Goal: Task Accomplishment & Management: Use online tool/utility

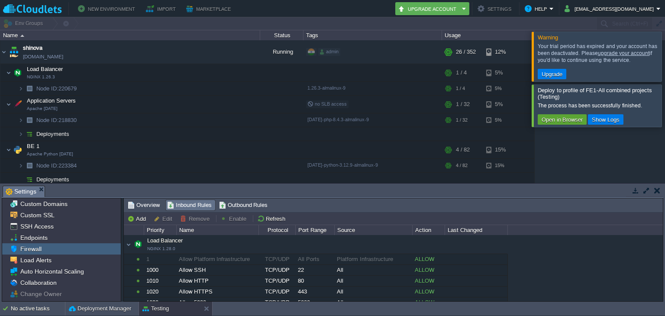
scroll to position [7, 0]
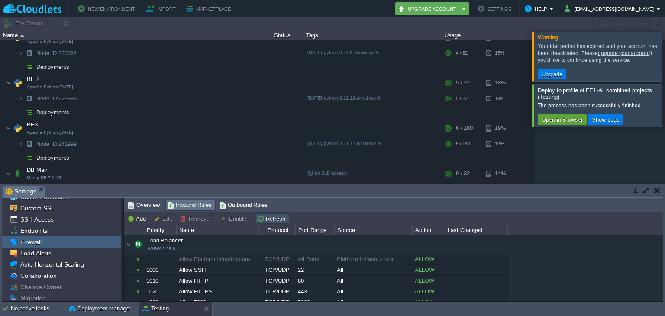
click at [269, 220] on button "Refresh" at bounding box center [272, 219] width 31 height 8
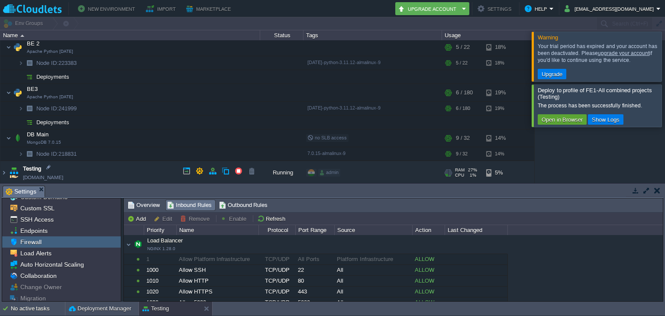
click at [151, 171] on td "Testing [DOMAIN_NAME]" at bounding box center [130, 173] width 260 height 24
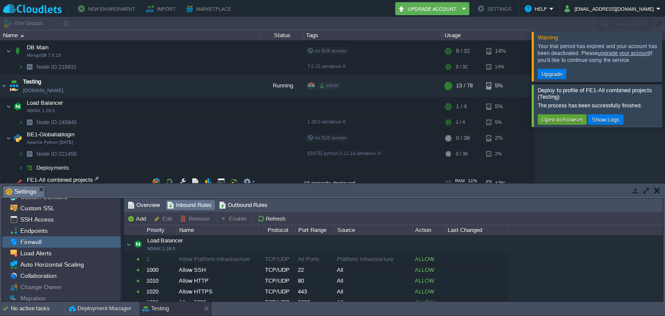
scroll to position [253, 0]
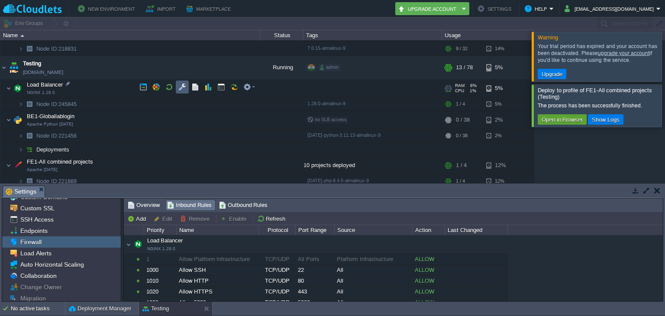
click at [176, 92] on table at bounding box center [182, 87] width 13 height 13
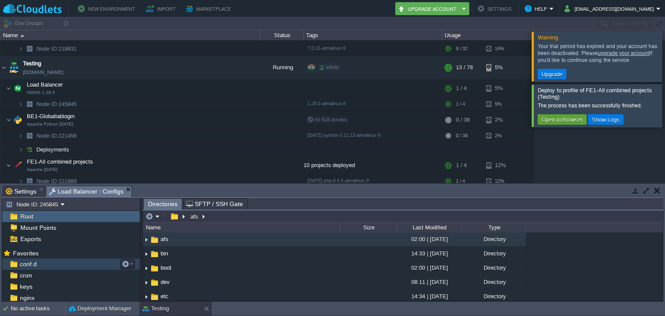
click at [3, 265] on img at bounding box center [5, 262] width 7 height 8
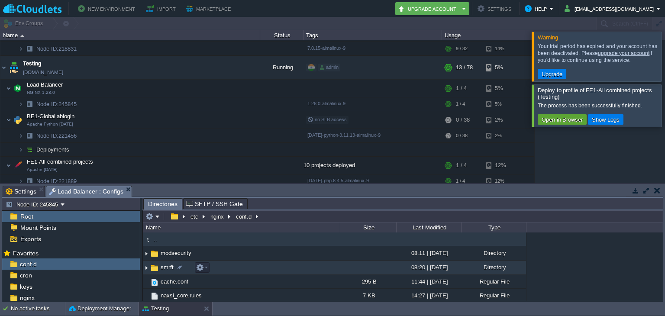
click at [162, 265] on span "smrft" at bounding box center [167, 267] width 16 height 7
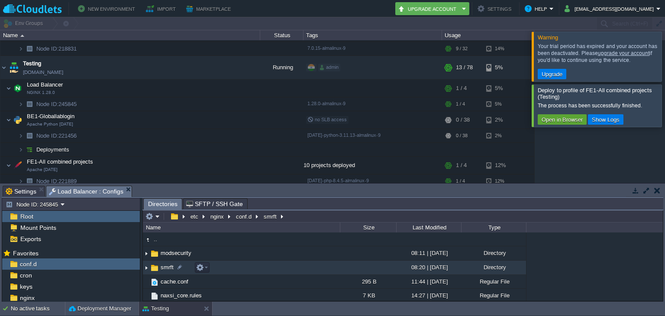
click at [162, 265] on span "smrft" at bounding box center [167, 267] width 16 height 7
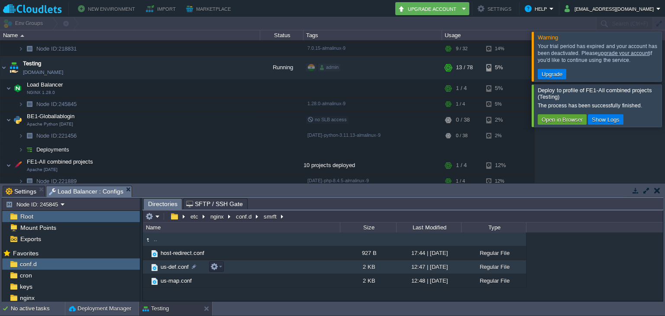
click at [169, 264] on span "us-def.conf" at bounding box center [174, 266] width 31 height 7
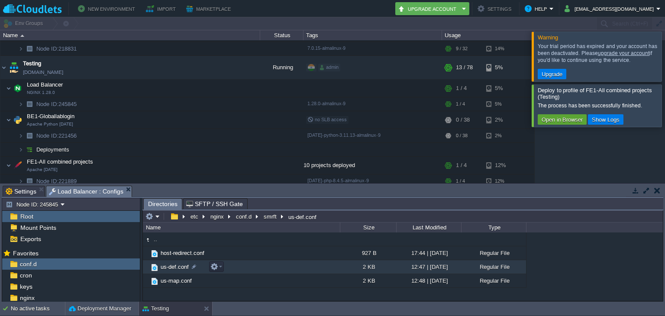
click at [169, 264] on span "us-def.conf" at bounding box center [174, 266] width 31 height 7
click at [166, 199] on span "Directories" at bounding box center [162, 204] width 29 height 11
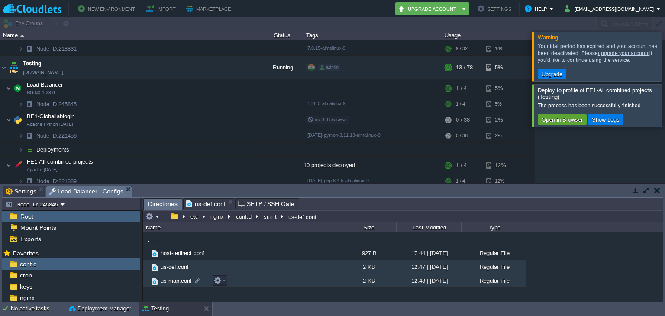
click at [171, 285] on td "us-map.conf" at bounding box center [241, 281] width 197 height 14
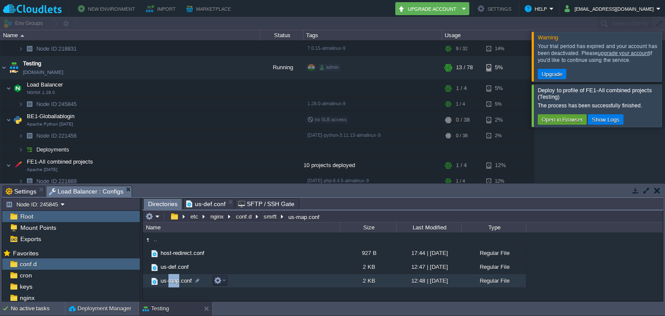
click at [171, 285] on td "us-map.conf" at bounding box center [241, 281] width 197 height 14
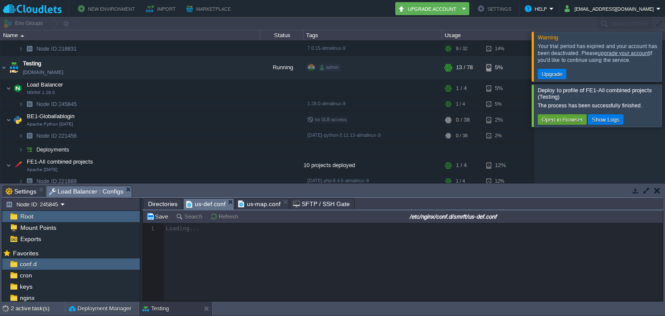
click at [204, 202] on span "us-def.conf" at bounding box center [205, 204] width 39 height 11
click at [255, 204] on span "us-map.conf" at bounding box center [259, 204] width 43 height 10
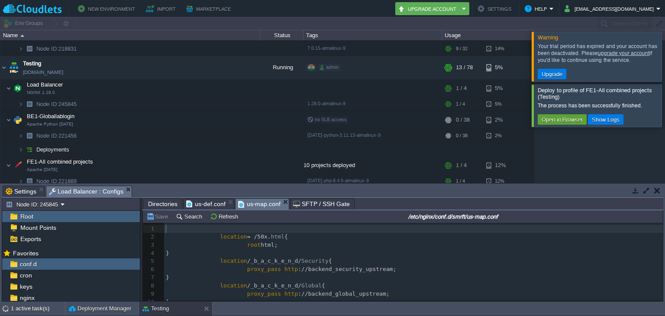
scroll to position [3, 0]
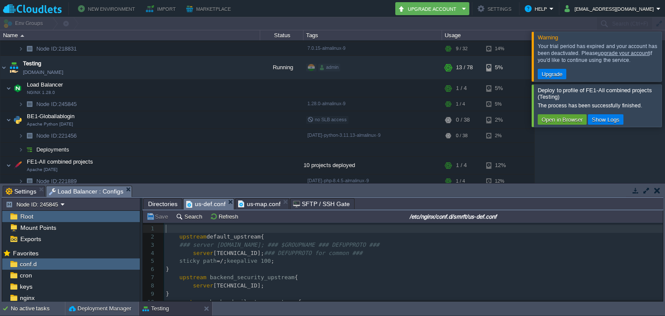
click at [192, 203] on span "us-def.conf" at bounding box center [205, 204] width 39 height 11
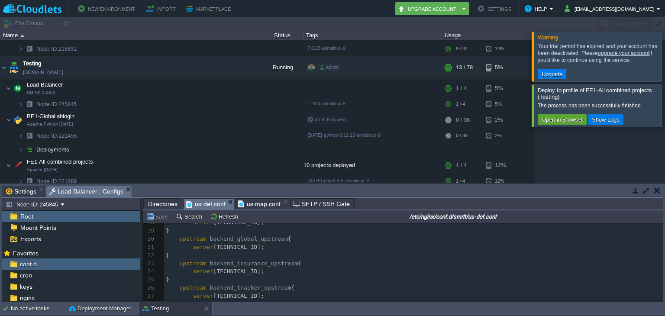
scroll to position [0, 0]
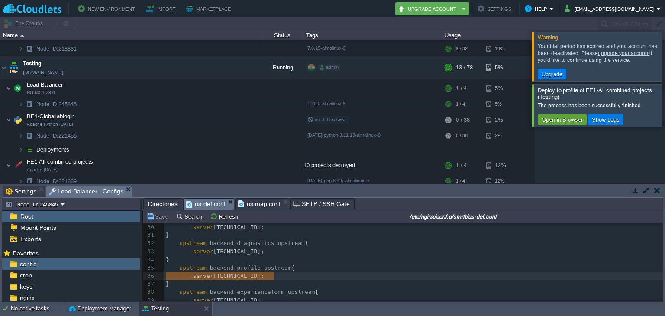
type textarea "upstream backend_profile_upstream { server [TECHNICAL_ID];"
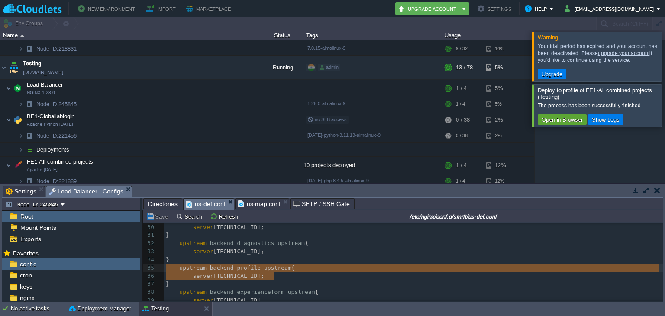
drag, startPoint x: 284, startPoint y: 281, endPoint x: 150, endPoint y: 273, distance: 133.6
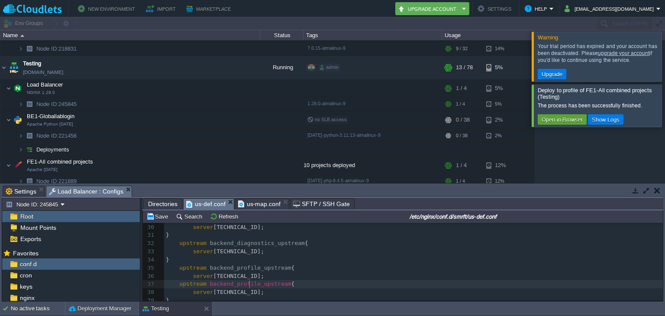
click at [249, 287] on div "xxxxxxxxxx 19 } 20 upstream backend_global_upstream { 21 server [TECHNICAL_ID];…" at bounding box center [413, 284] width 499 height 302
type textarea "profile"
type textarea "corporatehealthcheckUP"
type textarea "up"
click at [264, 291] on span "[TECHNICAL_ID];" at bounding box center [238, 292] width 51 height 6
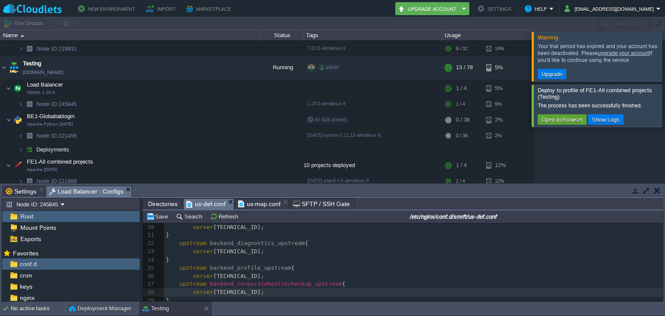
type textarea "1"
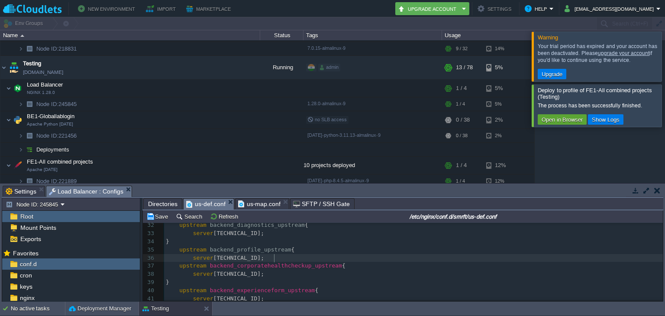
click at [278, 258] on pre "server [TECHNICAL_ID];" at bounding box center [413, 258] width 499 height 8
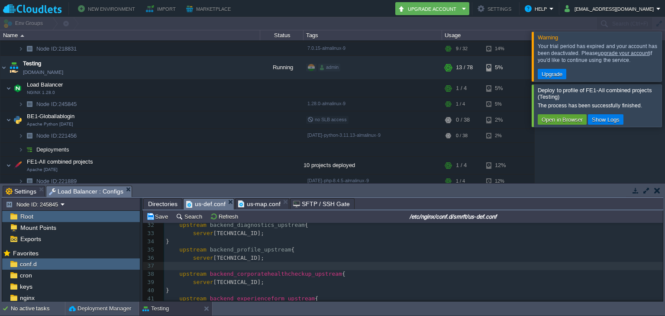
type textarea "}"
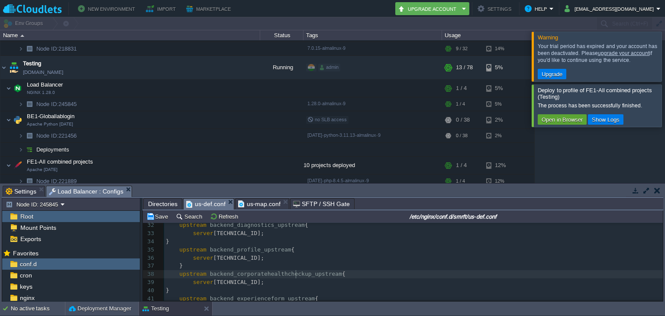
click at [297, 276] on div "xxxxxxxxxx 19 } 20 upstream backend_global_upstream { 21 server [TECHNICAL_ID];…" at bounding box center [413, 270] width 499 height 310
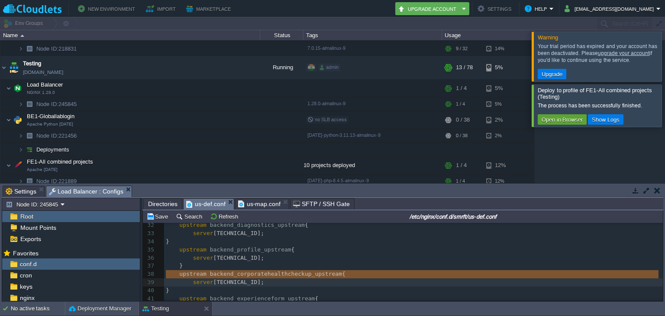
click at [297, 276] on span "backend_corporatehealthcheckup_upstream" at bounding box center [276, 274] width 132 height 6
type textarea "upstream backend_corporatehealthcheckup_upstream {"
click at [297, 276] on span "backend_corporatehealthcheckup_upstream" at bounding box center [276, 274] width 132 height 6
type textarea "backend_corporatehealthcheckup_upstream"
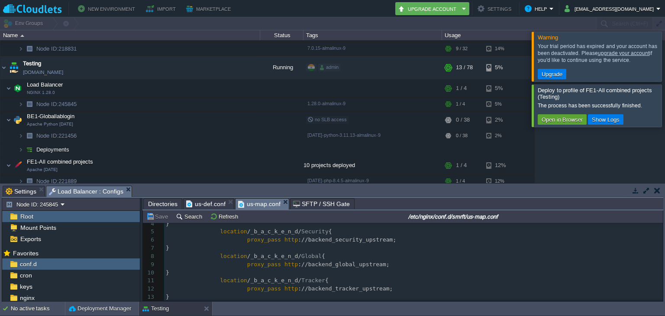
click at [260, 207] on span "us-map.conf" at bounding box center [259, 204] width 43 height 11
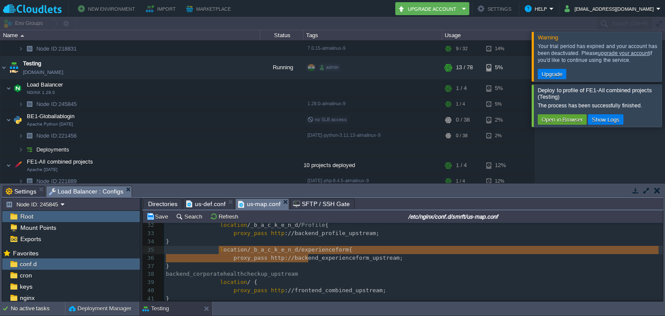
type textarea "location /_b_a_c_k_e_n_d/experienceform { proxy_pass [URL]"
drag, startPoint x: 307, startPoint y: 258, endPoint x: 210, endPoint y: 251, distance: 98.1
click at [165, 274] on pre "backend_corporatehealthcheckup_upstream" at bounding box center [413, 274] width 499 height 8
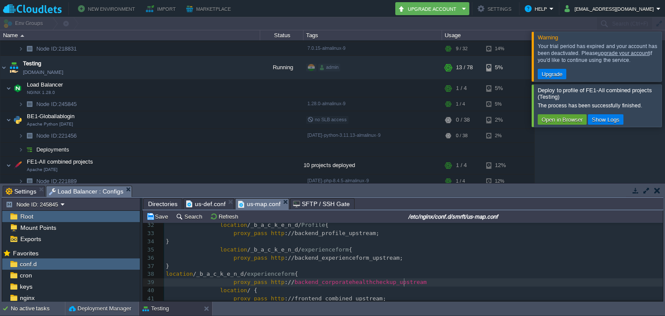
click at [410, 283] on pre "proxy_pass http :// backend_corporatehealthcheckup_upstream" at bounding box center [413, 282] width 499 height 8
type textarea ";"
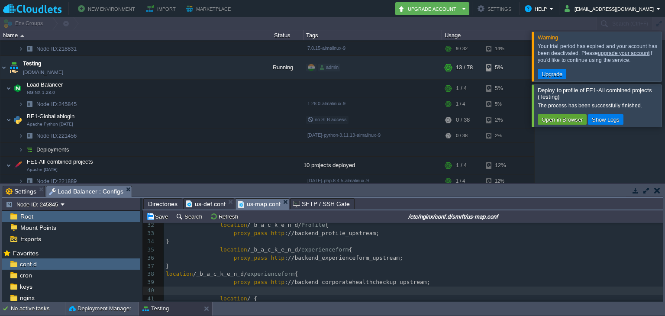
type textarea "}"
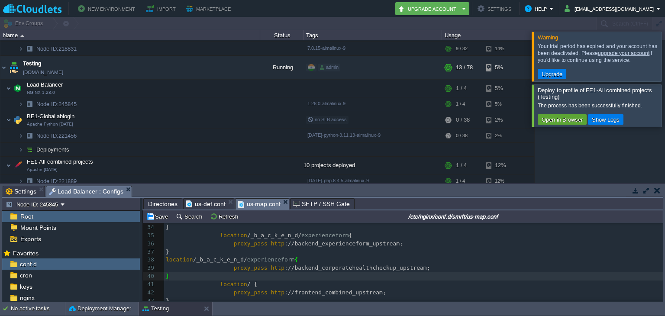
scroll to position [270, 0]
click at [166, 267] on div "x ​ 22 } 23 location /_b_a_c_k_e_n_d/ Insurance { 24 proxy_pass http ://backend…" at bounding box center [413, 252] width 499 height 253
type textarea "63"
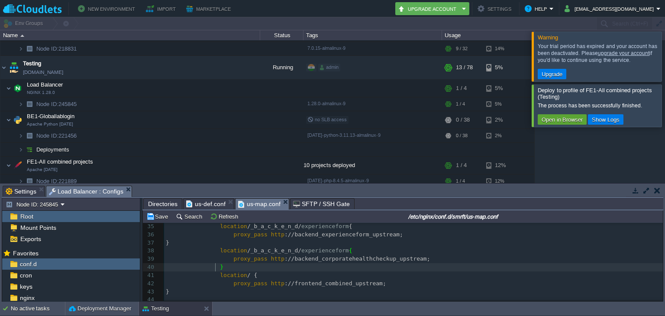
scroll to position [280, 0]
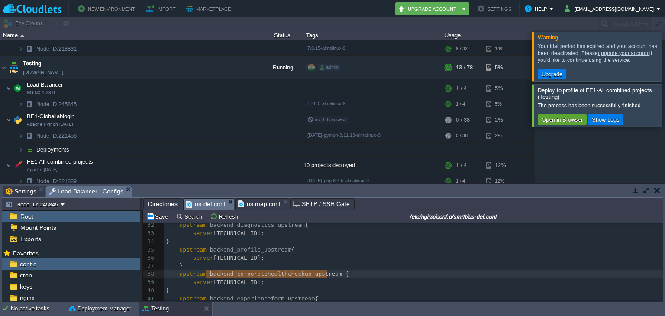
click at [209, 201] on span "us-def.conf" at bounding box center [205, 204] width 39 height 11
click at [285, 275] on span "backend_corporatehealthcheckup_upstream" at bounding box center [276, 274] width 132 height 6
click at [300, 274] on span "backend_corporatehealthcheckup_upstream" at bounding box center [276, 274] width 132 height 6
type textarea "corporatehealthcheckup"
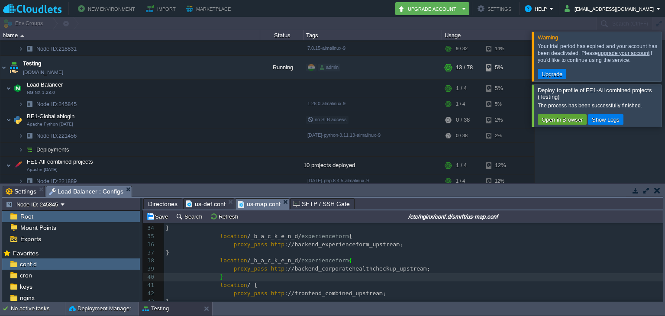
click at [270, 200] on span "us-map.conf" at bounding box center [259, 204] width 43 height 11
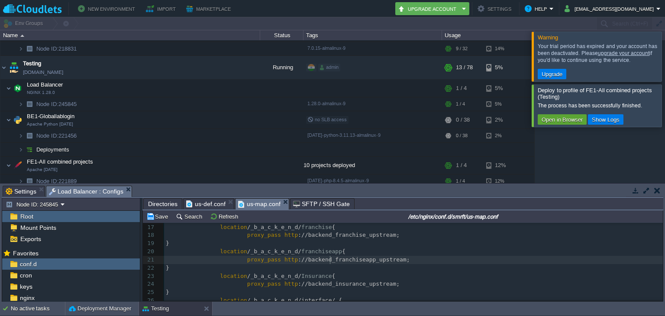
click at [330, 261] on div "x location /_b_a_c_k_e_n_d/ franchise { 1 ​ 2 location = /50x. html { 3 root ht…" at bounding box center [413, 236] width 499 height 286
click at [315, 257] on div "x proxy_pass http ://backend_franchiseapp_upstream; 25 } 26 location /_b_a_c_k_…" at bounding box center [413, 257] width 499 height 229
click at [315, 256] on span "experienceform" at bounding box center [325, 253] width 48 height 6
type textarea "experienceform"
paste textarea
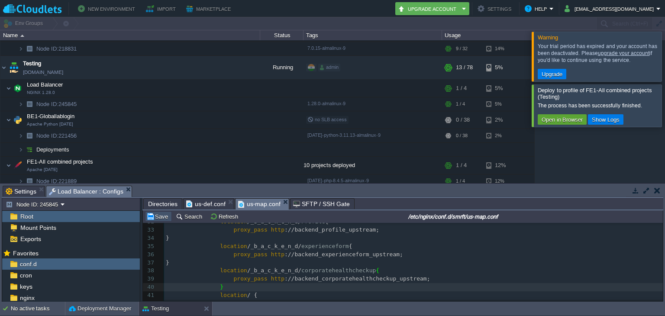
click at [164, 217] on button "Save" at bounding box center [158, 217] width 24 height 8
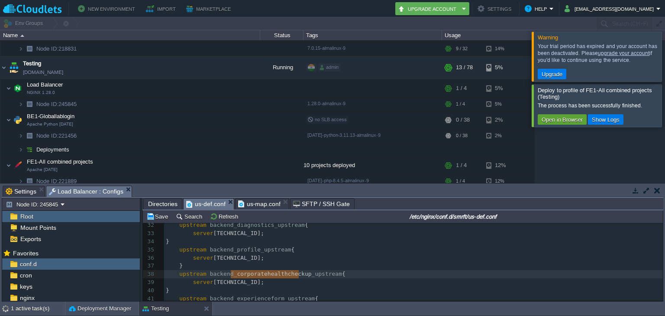
click at [206, 208] on span "us-def.conf" at bounding box center [205, 204] width 39 height 11
click at [160, 217] on button "Save" at bounding box center [158, 217] width 24 height 8
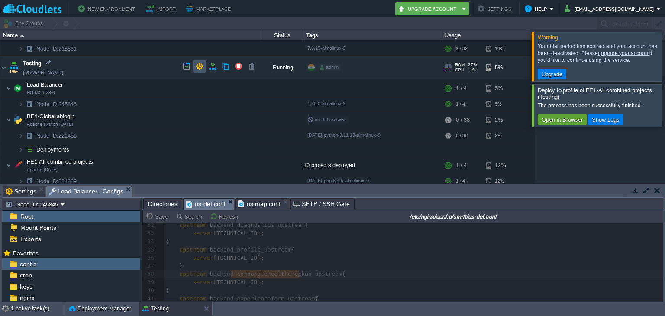
click at [199, 64] on button "button" at bounding box center [200, 66] width 8 height 8
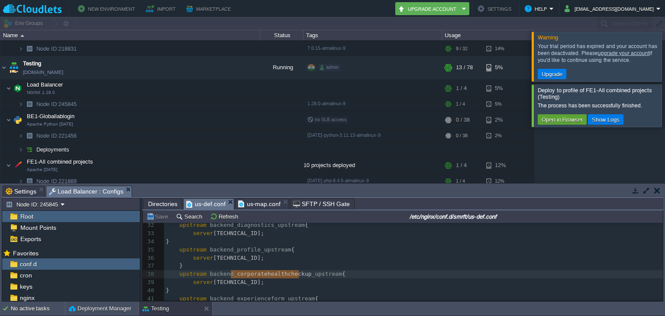
click at [76, 189] on span "Load Balancer : Configs" at bounding box center [86, 191] width 74 height 11
click at [159, 216] on button "Save" at bounding box center [158, 217] width 24 height 8
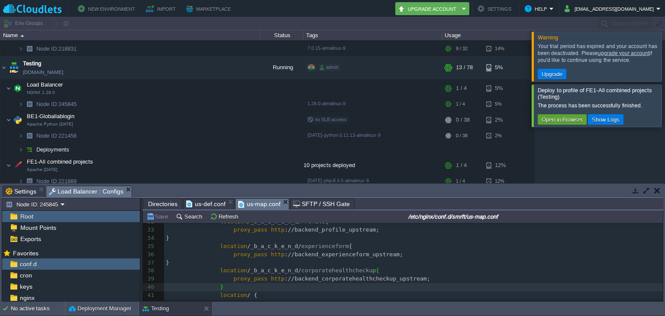
click at [244, 204] on span "us-map.conf" at bounding box center [259, 204] width 43 height 11
drag, startPoint x: 161, startPoint y: 223, endPoint x: 202, endPoint y: 205, distance: 45.0
click at [202, 205] on div "Directories us-def.conf us-map.conf SFTP / SSH Gate etc nginx conf.d smrft us-m…" at bounding box center [402, 249] width 521 height 103
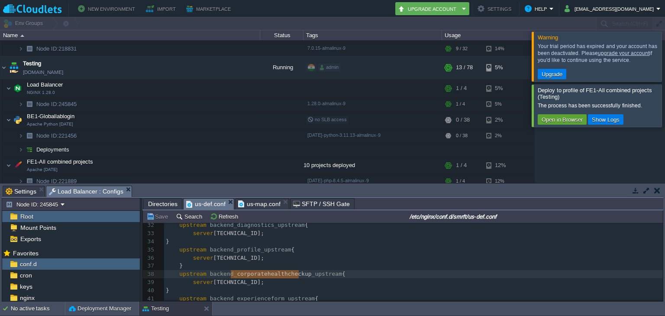
click at [202, 205] on span "us-def.conf" at bounding box center [205, 204] width 39 height 11
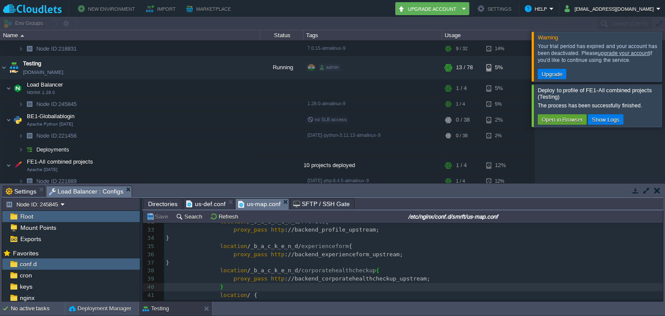
click at [244, 206] on span "us-map.conf" at bounding box center [259, 204] width 43 height 11
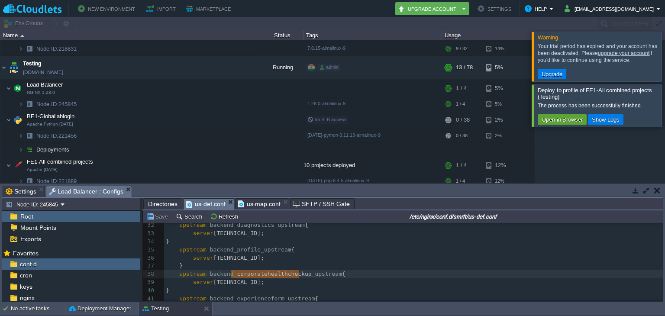
click at [196, 208] on span "us-def.conf" at bounding box center [205, 204] width 39 height 11
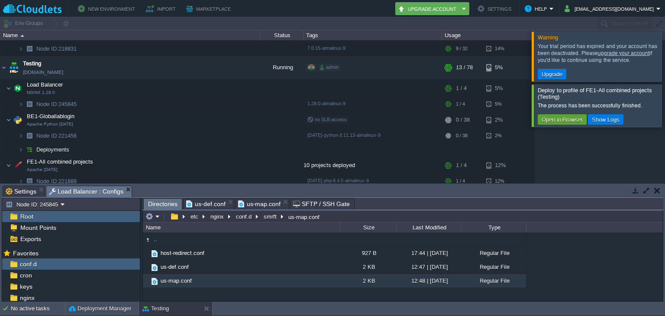
click at [159, 201] on span "Directories" at bounding box center [162, 204] width 29 height 11
click at [168, 81] on td at bounding box center [169, 86] width 13 height 13
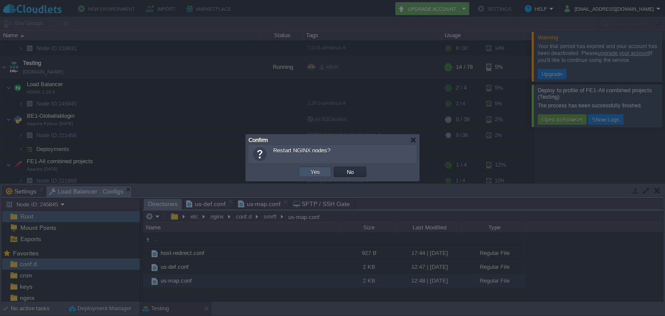
click at [314, 171] on button "Yes" at bounding box center [315, 172] width 15 height 8
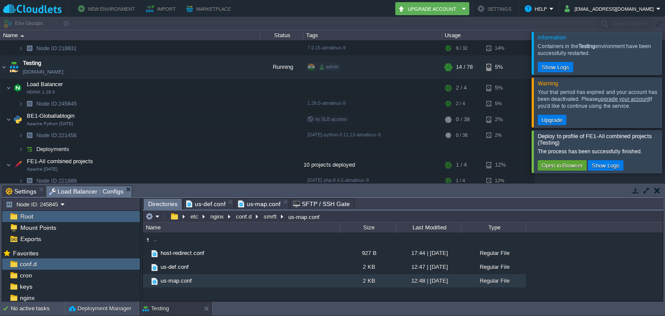
click at [665, 108] on div at bounding box center [675, 102] width 0 height 49
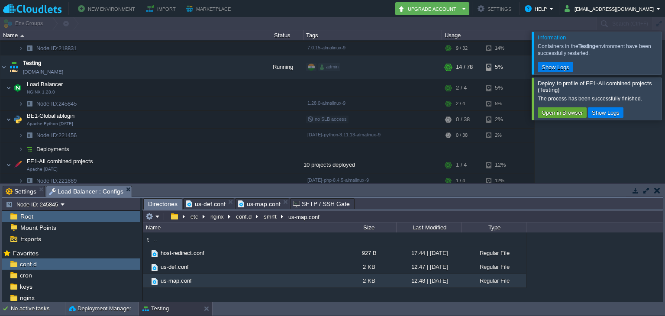
click at [665, 109] on div at bounding box center [675, 99] width 0 height 42
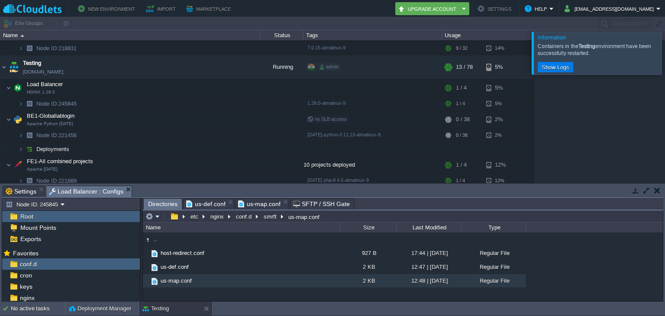
click at [665, 66] on div at bounding box center [675, 53] width 0 height 42
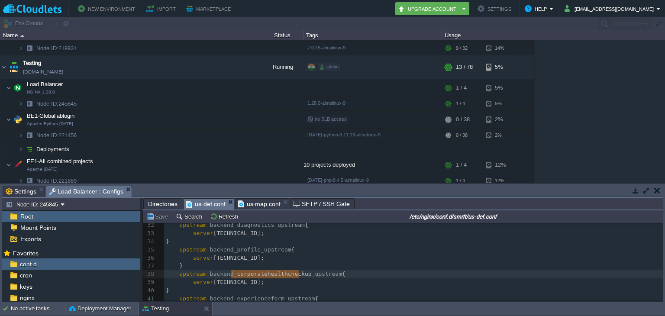
click at [204, 204] on span "us-def.conf" at bounding box center [205, 204] width 39 height 11
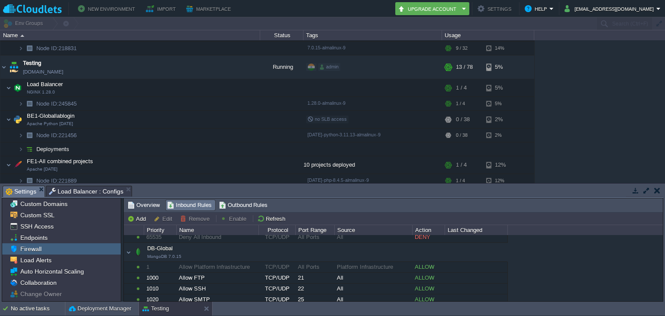
click at [13, 191] on span "Settings" at bounding box center [21, 191] width 31 height 11
click at [142, 204] on span "Overview" at bounding box center [144, 205] width 32 height 10
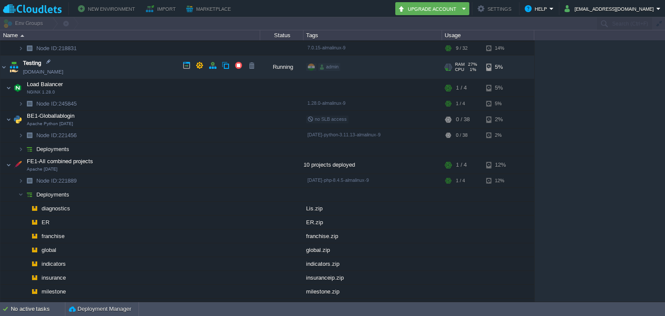
click at [61, 65] on td "Testing [DOMAIN_NAME]" at bounding box center [130, 67] width 260 height 24
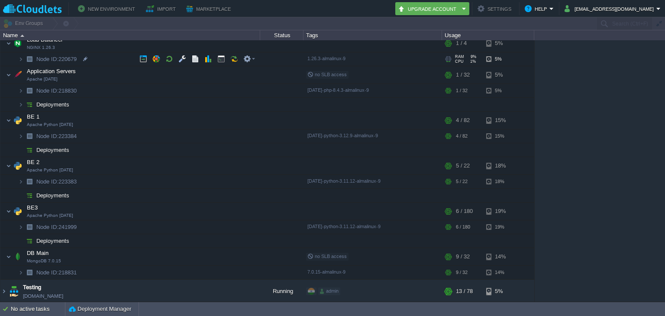
scroll to position [0, 0]
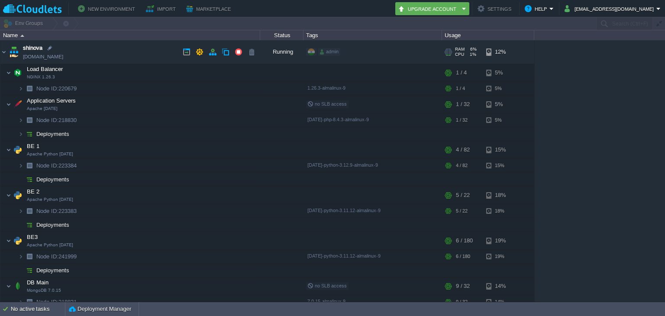
click at [62, 44] on td "shinova [DOMAIN_NAME]" at bounding box center [130, 52] width 260 height 24
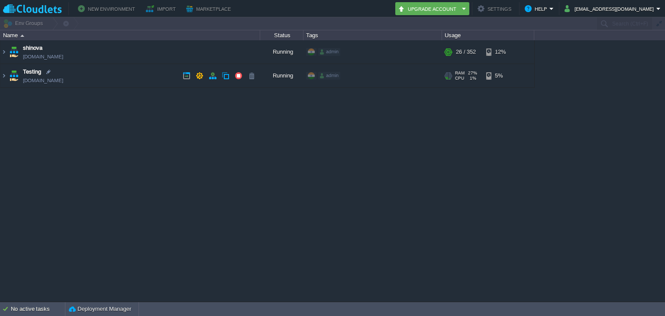
click at [64, 74] on td "Testing [DOMAIN_NAME]" at bounding box center [130, 76] width 260 height 24
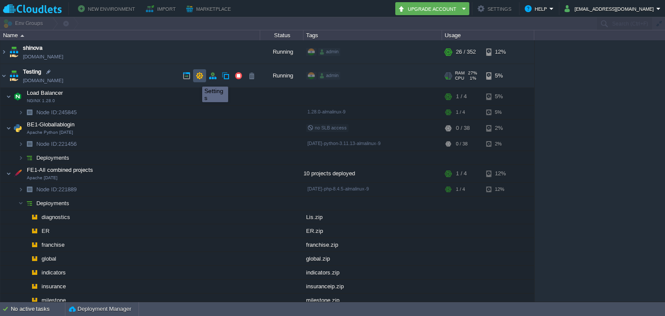
click at [196, 79] on button "button" at bounding box center [200, 76] width 8 height 8
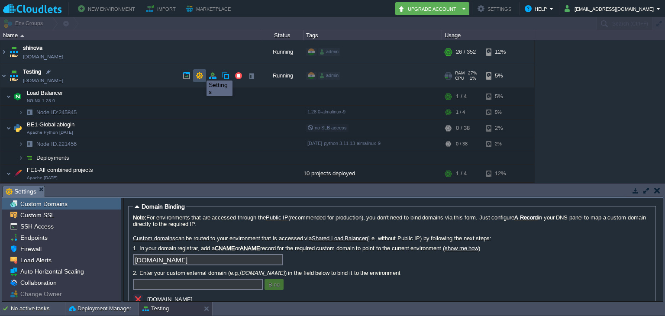
click at [197, 73] on button "button" at bounding box center [200, 76] width 8 height 8
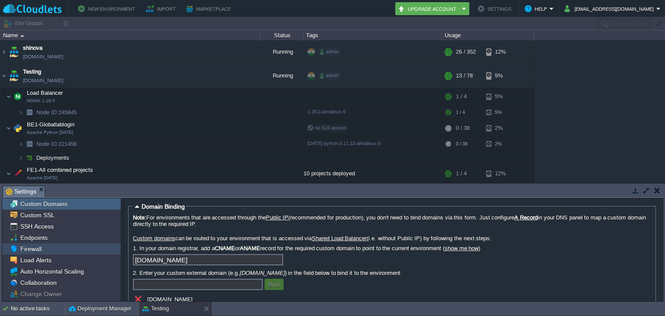
click at [52, 249] on div "Firewall" at bounding box center [61, 248] width 119 height 11
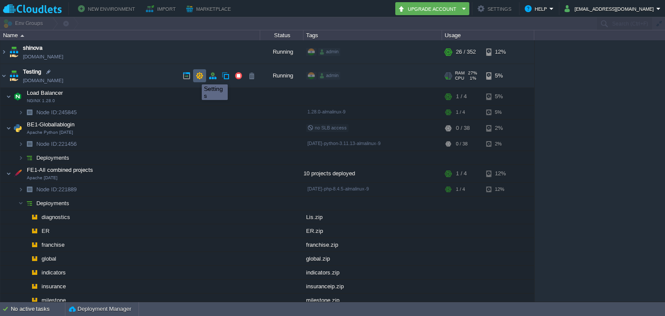
click at [196, 77] on button "button" at bounding box center [200, 76] width 8 height 8
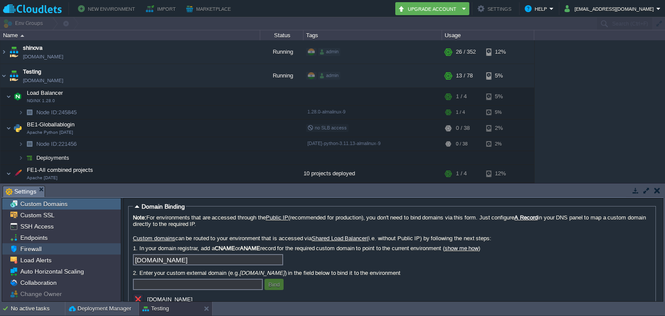
click at [59, 244] on div "Firewall" at bounding box center [61, 248] width 119 height 11
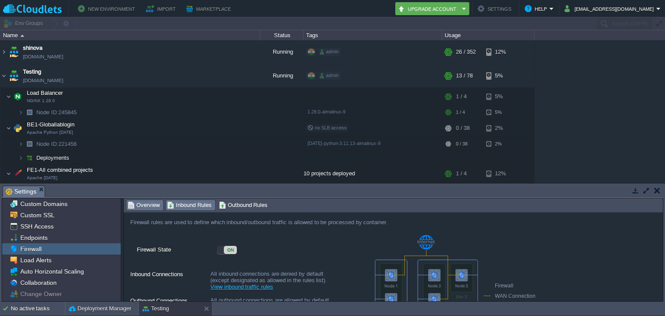
click at [181, 210] on span "Inbound Rules" at bounding box center [189, 205] width 45 height 10
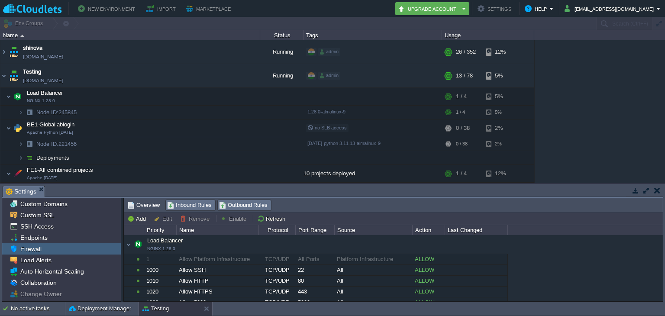
click at [227, 210] on span "Outbound Rules" at bounding box center [243, 205] width 49 height 10
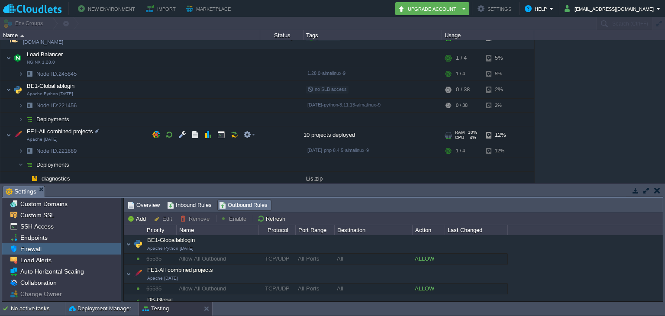
scroll to position [39, 0]
click at [186, 208] on span "Inbound Rules" at bounding box center [189, 205] width 45 height 10
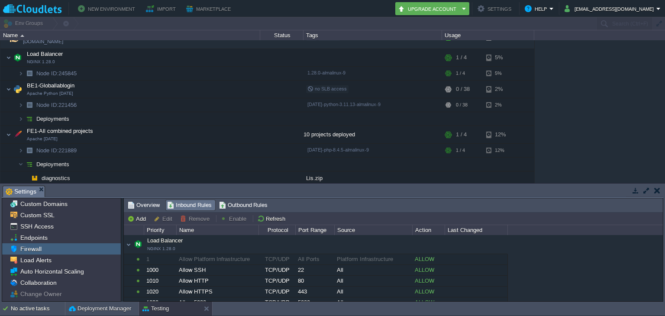
click at [186, 208] on span "Inbound Rules" at bounding box center [189, 205] width 45 height 10
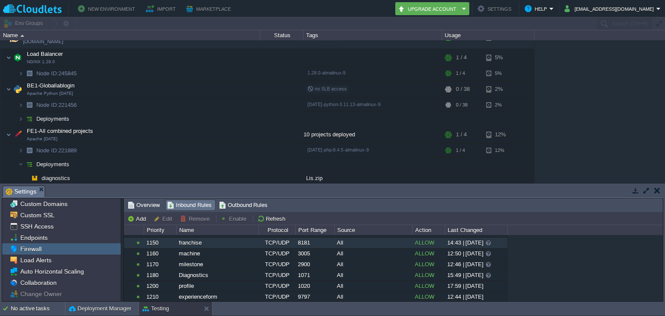
scroll to position [253, 0]
click at [142, 216] on button "Add" at bounding box center [137, 219] width 21 height 8
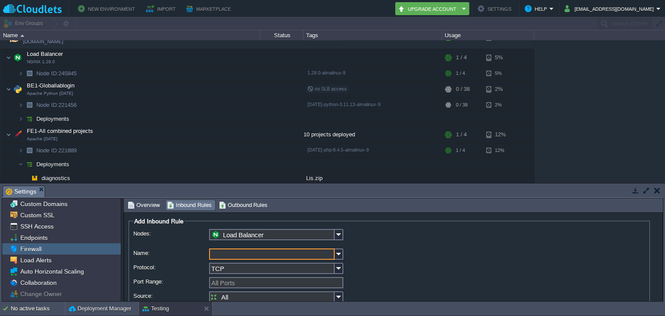
click at [188, 208] on span "Inbound Rules" at bounding box center [189, 205] width 45 height 10
click at [335, 235] on img at bounding box center [339, 234] width 9 height 11
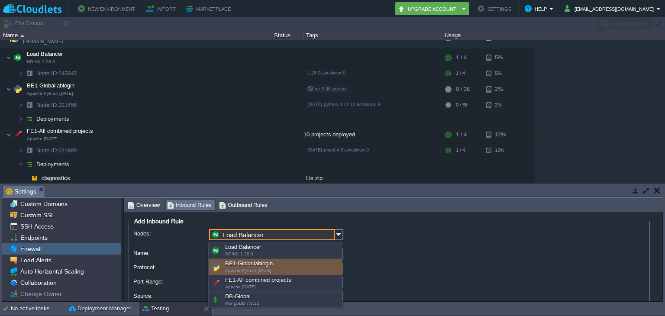
click at [294, 260] on div "BE1-Globallablogin Apache Python [DATE]" at bounding box center [275, 267] width 133 height 16
type input "BE1-Globallablogin"
type input "1230"
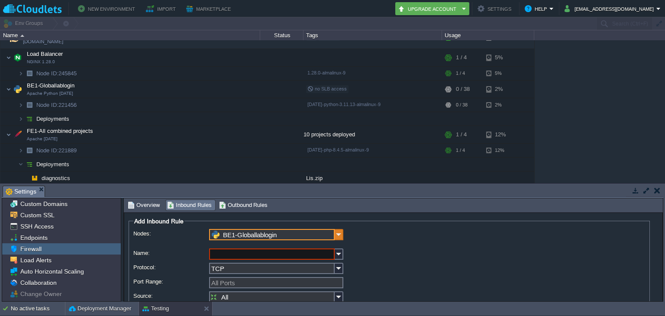
click at [337, 239] on img at bounding box center [339, 234] width 9 height 11
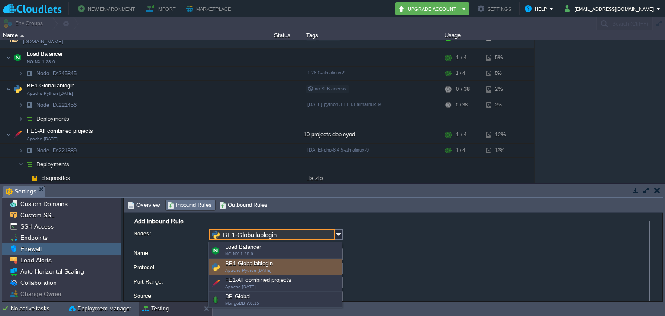
click at [289, 269] on div "BE1-Globallablogin Apache Python [DATE]" at bounding box center [275, 267] width 133 height 16
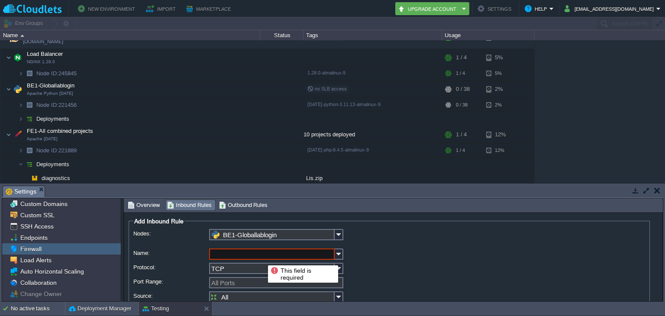
click at [262, 258] on input "Name:" at bounding box center [272, 254] width 126 height 11
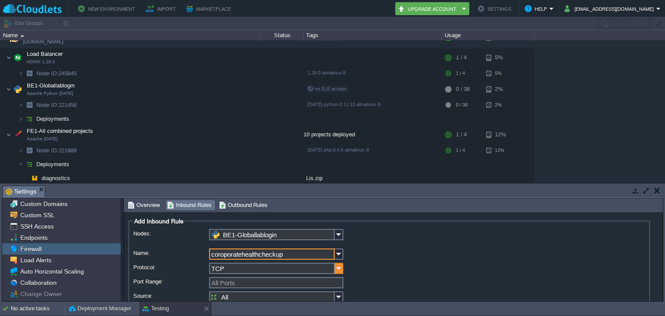
type input "coroporatehealthcheckup"
click at [339, 271] on img at bounding box center [339, 268] width 9 height 11
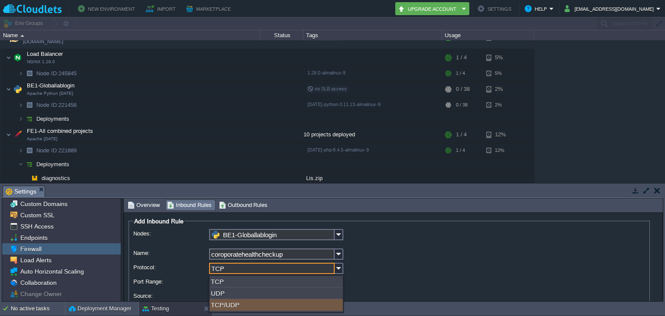
click at [319, 303] on div "TCP/UDP" at bounding box center [276, 305] width 133 height 12
type input "TCP/UDP"
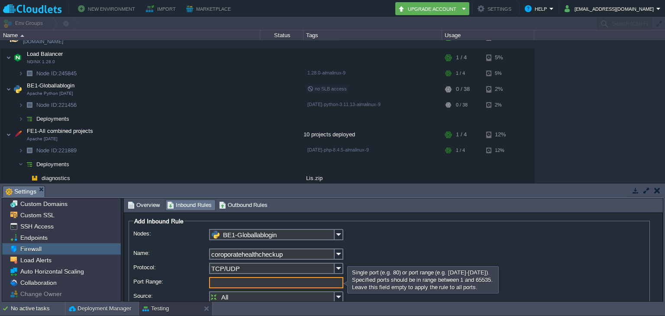
click at [296, 282] on input "Port Range:" at bounding box center [276, 282] width 134 height 11
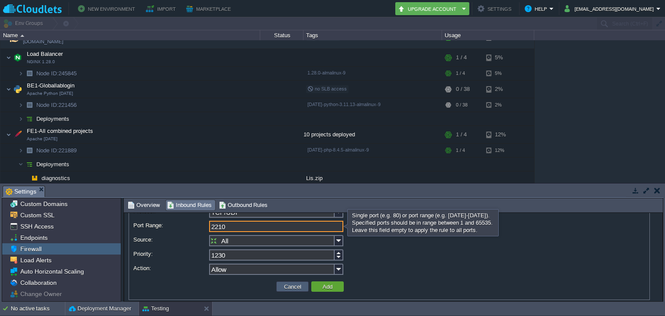
scroll to position [59, 0]
type input "2210"
click at [323, 286] on button "Add" at bounding box center [327, 284] width 15 height 8
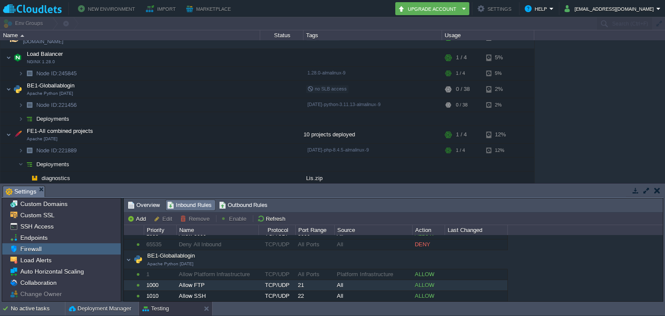
scroll to position [68, 0]
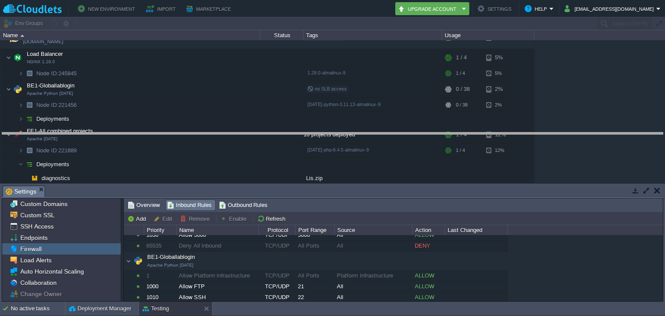
drag, startPoint x: 360, startPoint y: 193, endPoint x: 363, endPoint y: 140, distance: 53.3
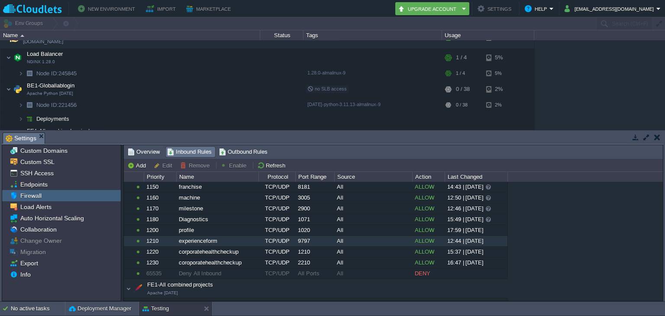
scroll to position [257, 0]
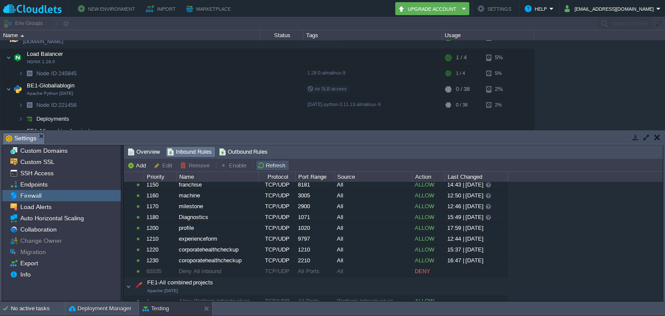
click at [275, 166] on button "Refresh" at bounding box center [272, 166] width 31 height 8
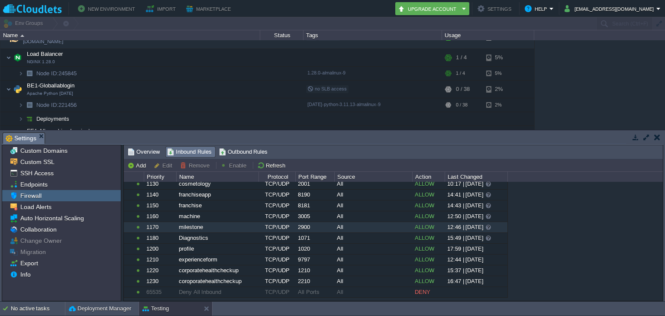
scroll to position [236, 0]
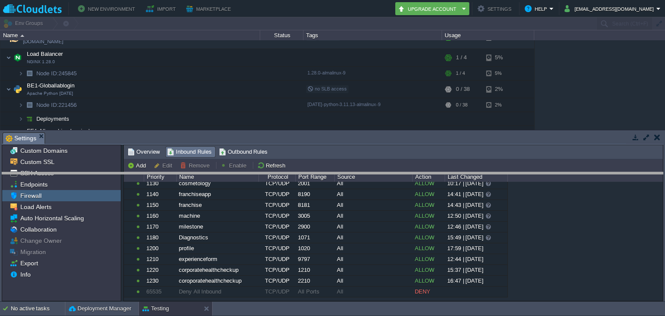
drag, startPoint x: 223, startPoint y: 139, endPoint x: 228, endPoint y: 179, distance: 40.2
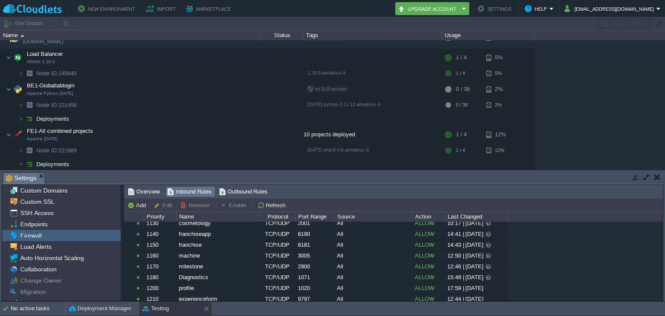
click at [234, 170] on div "Tasks Activity Log Archive Git / SVN Settings Upload Delete Deploy to ... Custo…" at bounding box center [332, 235] width 665 height 131
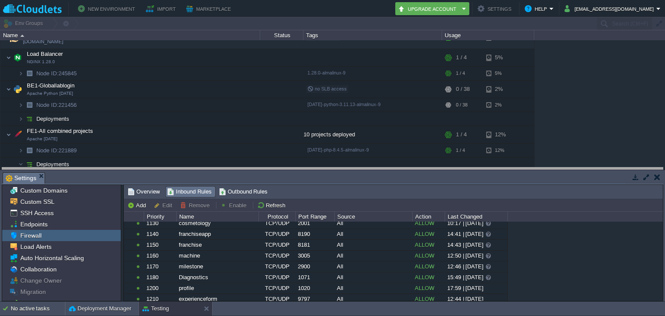
drag, startPoint x: 240, startPoint y: 175, endPoint x: 242, endPoint y: 170, distance: 4.9
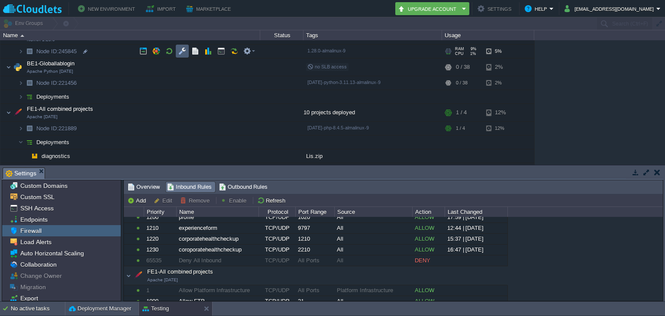
scroll to position [36, 0]
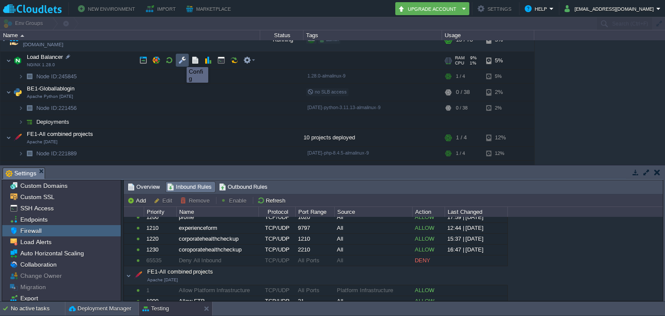
click at [180, 59] on button "button" at bounding box center [182, 60] width 8 height 8
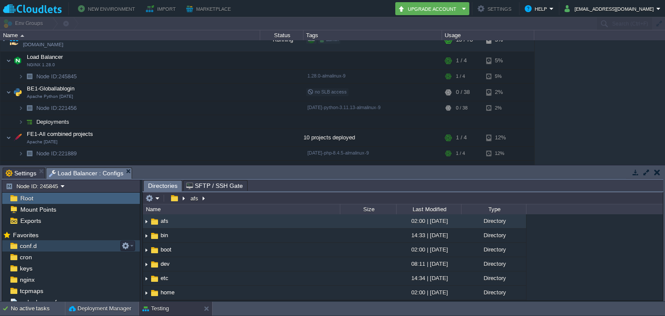
click at [58, 249] on div "conf.d" at bounding box center [71, 245] width 138 height 11
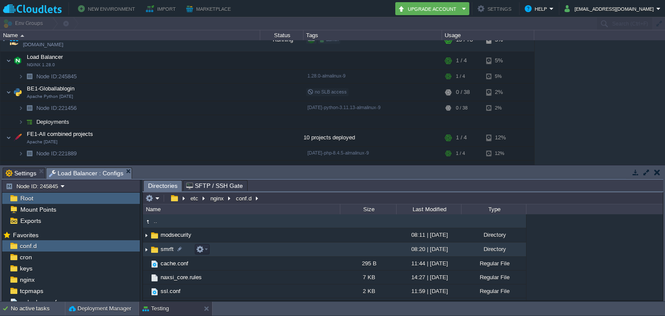
click at [166, 250] on span "smrft" at bounding box center [167, 248] width 16 height 7
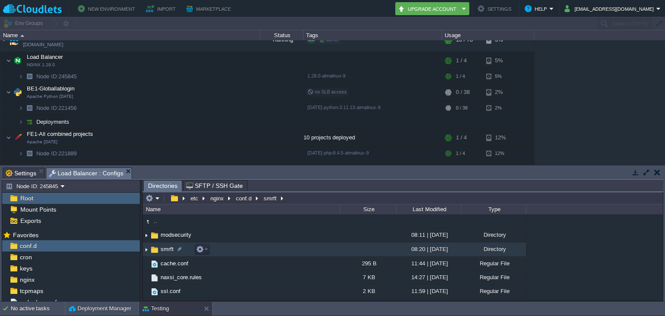
click at [166, 250] on span "smrft" at bounding box center [167, 248] width 16 height 7
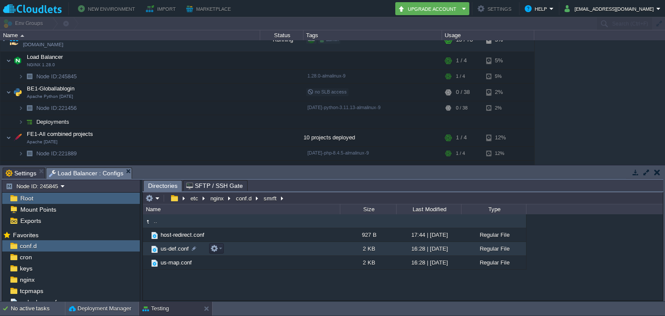
click at [159, 246] on link "us-def.conf" at bounding box center [174, 248] width 31 height 7
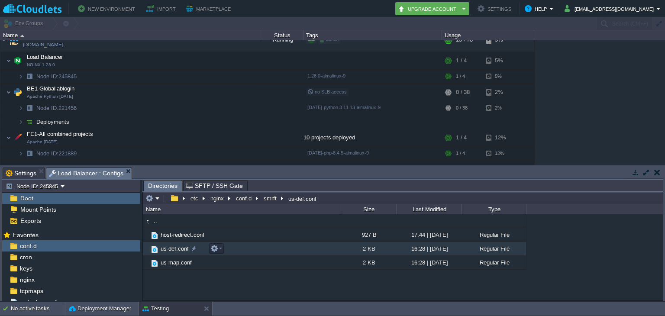
click at [174, 252] on span "us-def.conf" at bounding box center [174, 248] width 31 height 7
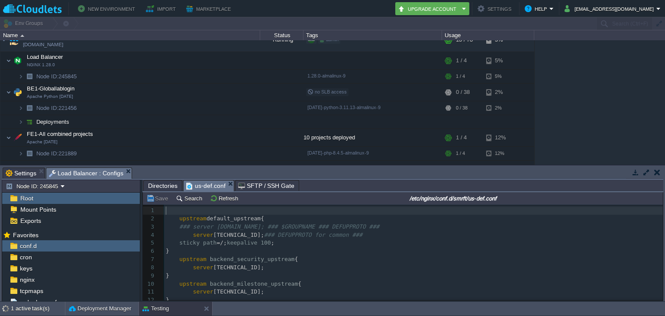
scroll to position [3, 0]
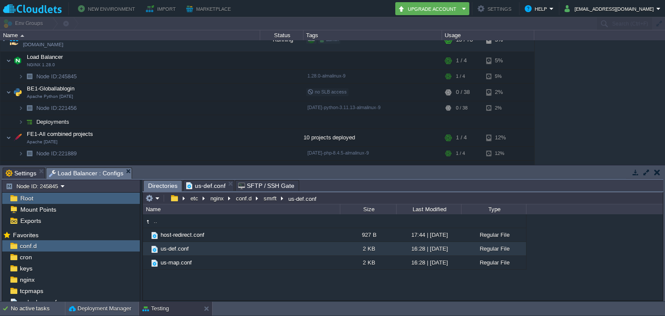
click at [155, 184] on span "Directories" at bounding box center [162, 186] width 29 height 11
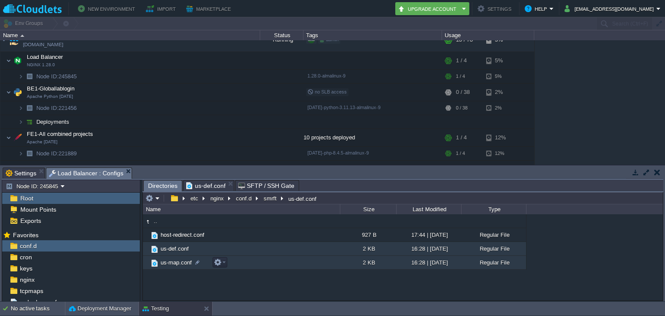
click at [174, 259] on span "us-map.conf" at bounding box center [176, 262] width 34 height 7
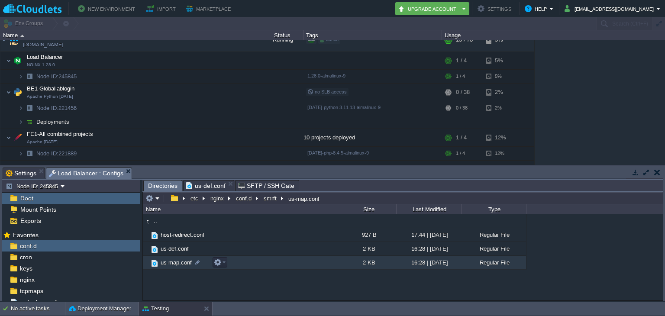
click at [181, 264] on span "us-map.conf" at bounding box center [176, 262] width 34 height 7
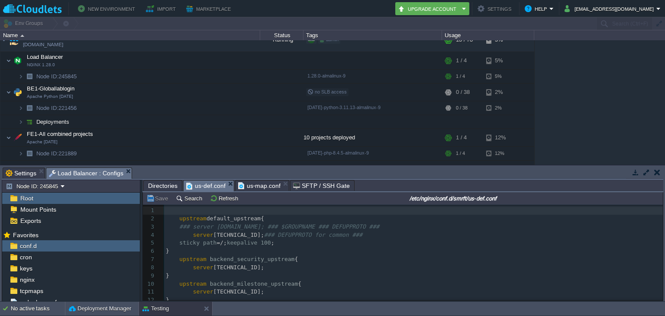
click at [201, 185] on span "us-def.conf" at bounding box center [205, 186] width 39 height 11
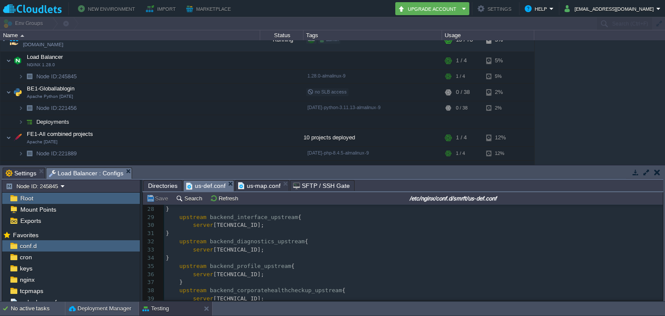
scroll to position [249, 0]
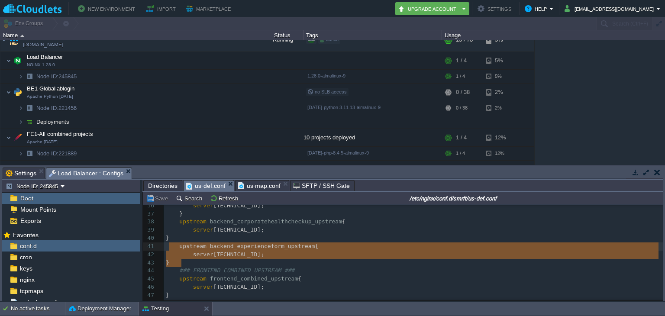
type textarea "upstream backend_experienceform_upstream { server [TECHNICAL_ID]; }"
drag, startPoint x: 192, startPoint y: 265, endPoint x: 166, endPoint y: 249, distance: 30.8
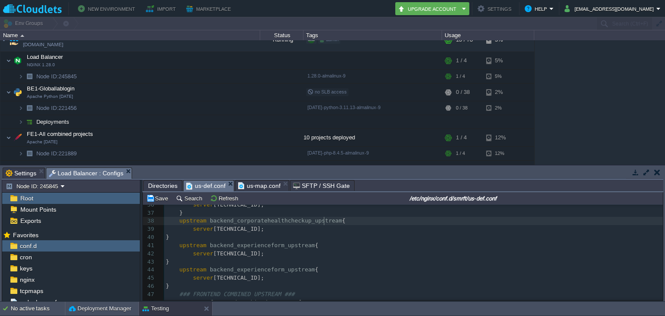
click at [323, 224] on div "xxxxxxxxxx 21 server [TECHNICAL_ID]; 22 } 23 upstream backend_insurance_upstrea…" at bounding box center [413, 261] width 499 height 367
type textarea "backend_corporatehealthcheckup_upstream"
click at [294, 271] on div "xxxxxxxxxx 21 server [TECHNICAL_ID]; 22 } 23 upstream backend_insurance_upstrea…" at bounding box center [413, 261] width 499 height 367
type textarea "backend_experienceform_upstream"
click at [265, 278] on div "xxxxxxxxxx 21 server [TECHNICAL_ID]; 22 } 23 upstream backend_insurance_upstrea…" at bounding box center [413, 261] width 499 height 367
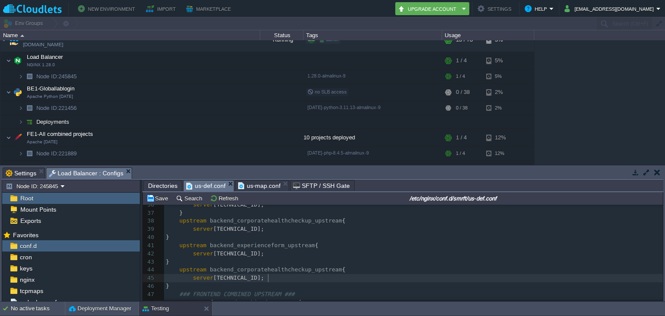
type textarea "2219"
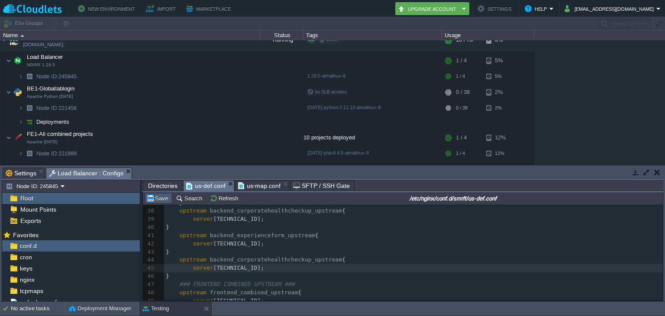
type textarea "0"
click at [158, 202] on button "Save" at bounding box center [158, 198] width 24 height 8
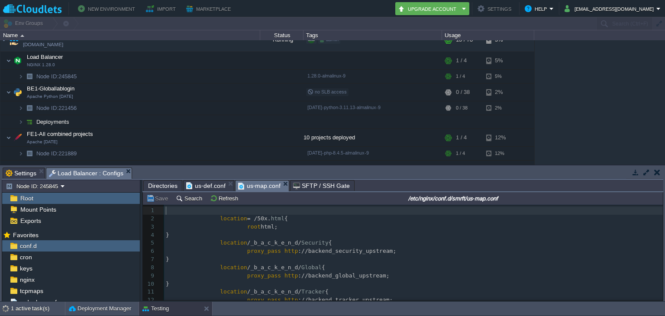
click at [261, 187] on span "us-map.conf" at bounding box center [259, 186] width 43 height 11
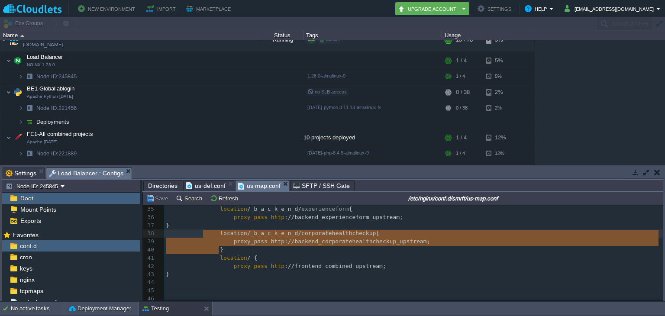
type textarea "location /_b_a_c_k_e_n_d/corporatehealthcheckup { proxy_pass [URL]; }"
drag, startPoint x: 222, startPoint y: 249, endPoint x: 170, endPoint y: 234, distance: 54.0
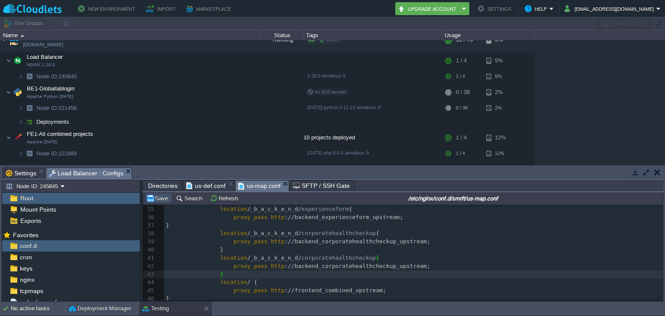
click at [153, 200] on button "Save" at bounding box center [158, 198] width 24 height 8
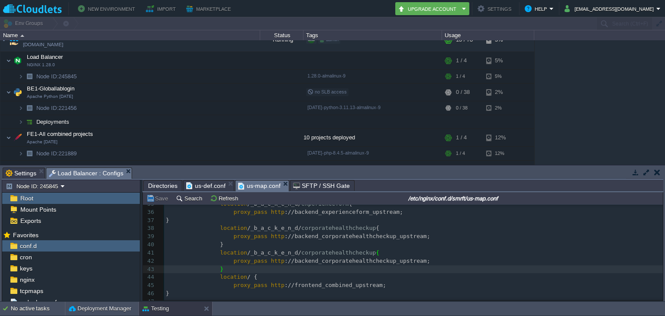
scroll to position [287, 0]
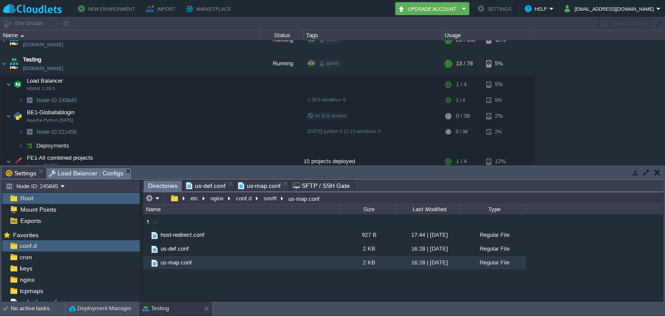
click at [151, 187] on span "Directories" at bounding box center [162, 186] width 29 height 11
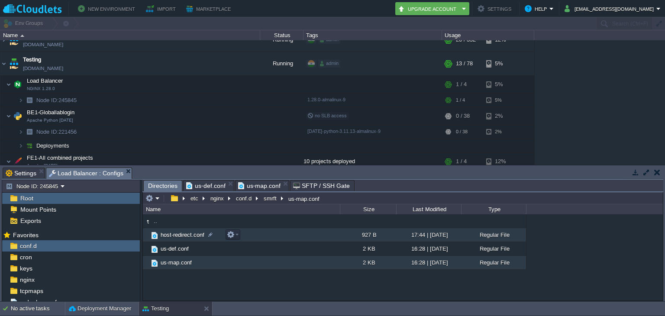
click at [159, 239] on link "host-redirect.conf" at bounding box center [182, 234] width 46 height 7
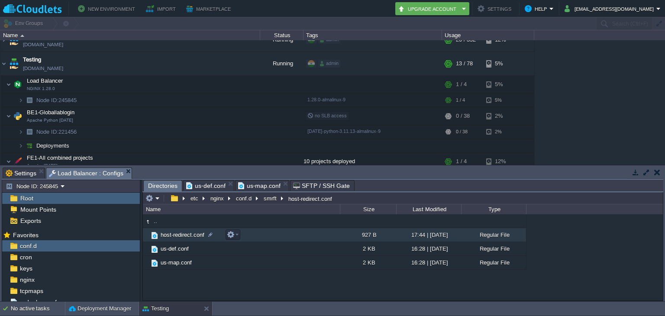
click at [159, 239] on link "host-redirect.conf" at bounding box center [182, 234] width 46 height 7
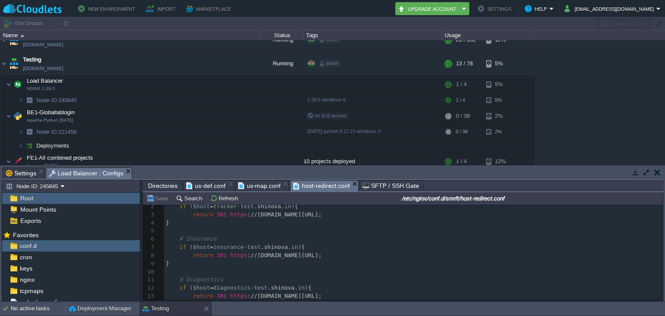
scroll to position [13, 0]
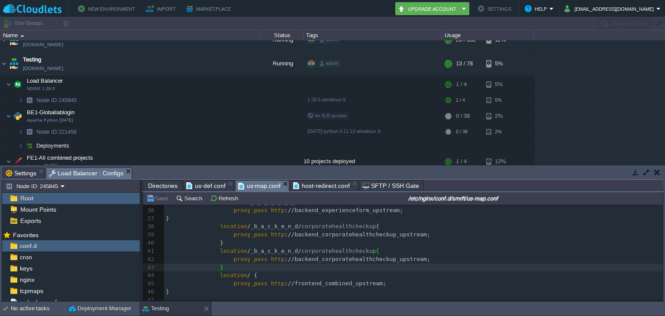
click at [264, 186] on span "us-map.conf" at bounding box center [259, 186] width 43 height 11
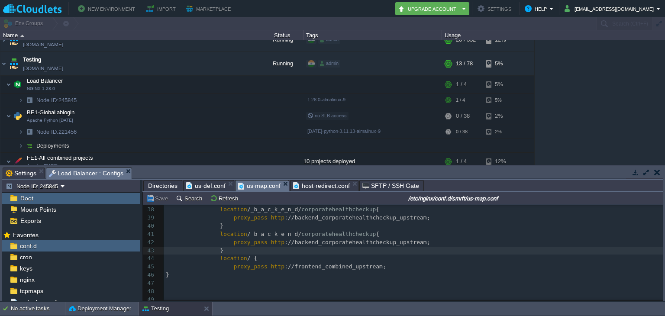
scroll to position [300, 0]
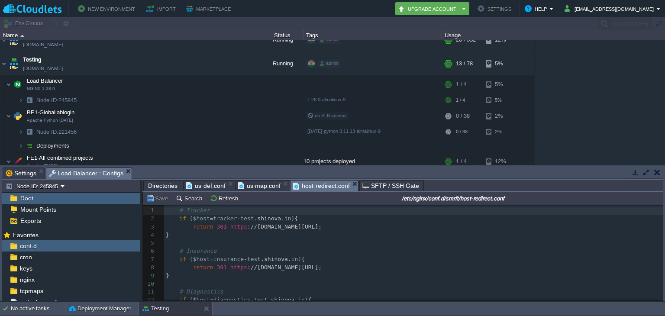
click at [329, 187] on span "host-redirect.conf" at bounding box center [321, 186] width 57 height 11
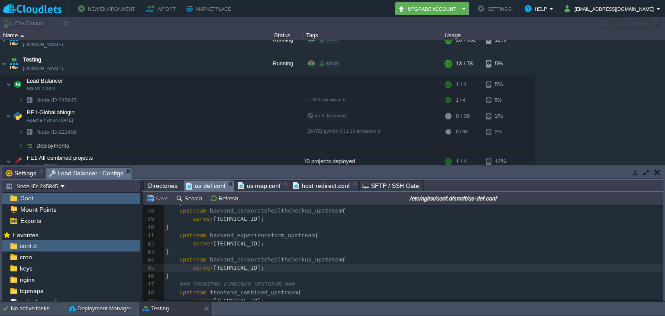
click at [213, 189] on span "us-def.conf" at bounding box center [205, 186] width 39 height 11
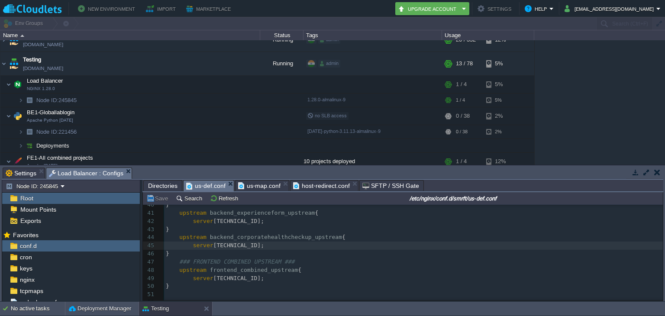
scroll to position [324, 0]
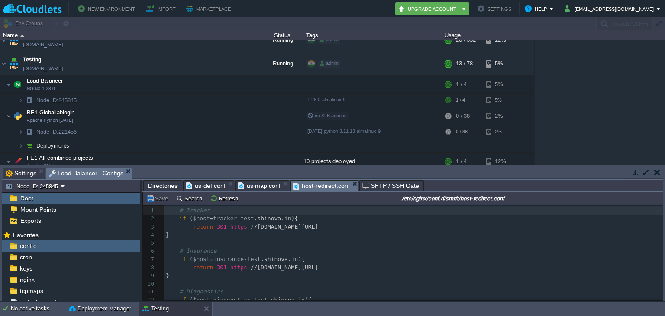
click at [304, 187] on span "host-redirect.conf" at bounding box center [321, 186] width 57 height 11
click at [258, 184] on span "us-map.conf" at bounding box center [259, 186] width 43 height 10
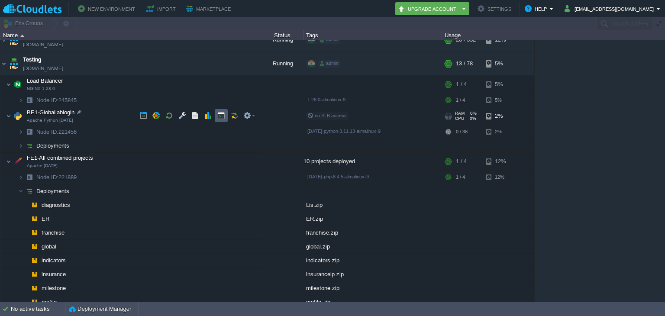
click at [221, 121] on td at bounding box center [221, 115] width 13 height 13
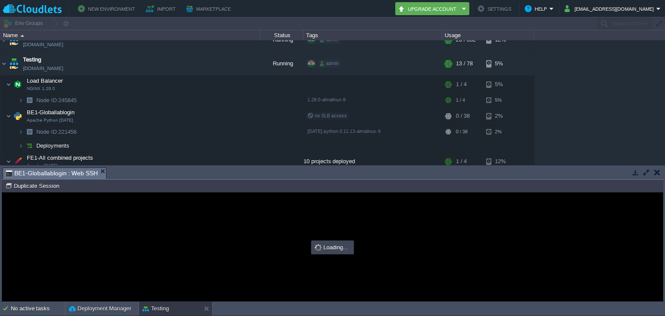
scroll to position [0, 0]
type input "#000000"
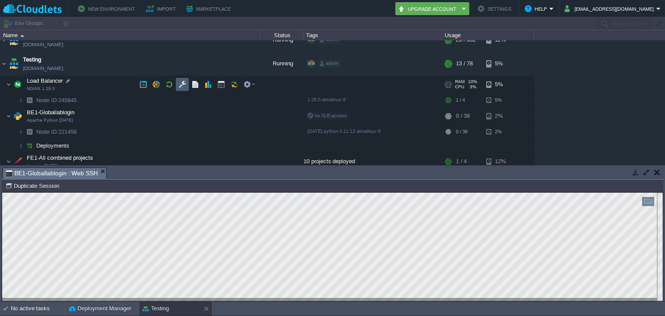
click at [187, 82] on td at bounding box center [182, 84] width 13 height 13
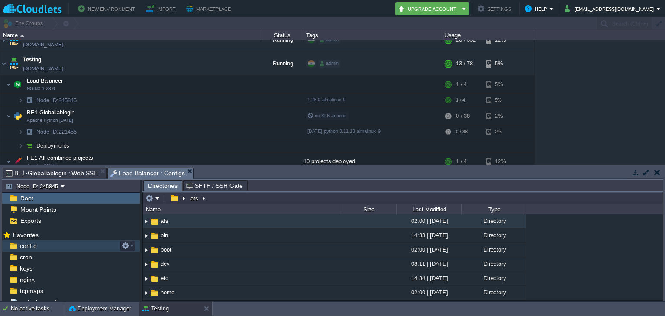
click at [87, 240] on div "conf.d" at bounding box center [71, 245] width 138 height 11
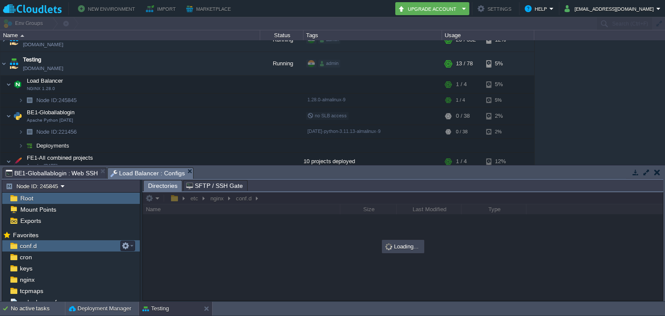
click at [87, 241] on div "conf.d" at bounding box center [71, 245] width 138 height 11
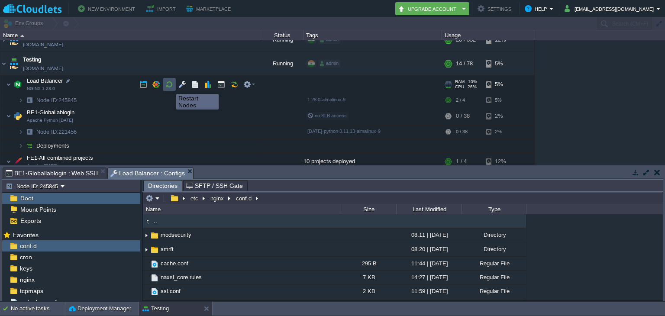
click at [170, 86] on button "button" at bounding box center [169, 85] width 8 height 8
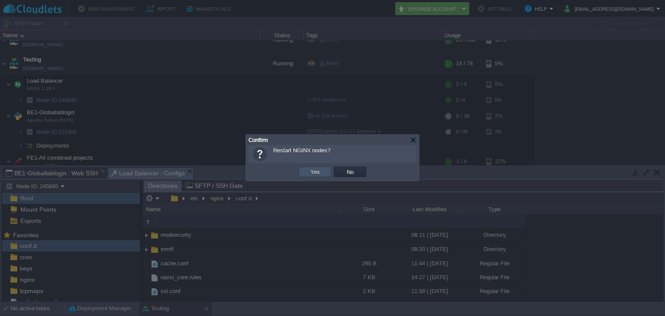
click at [315, 174] on button "Yes" at bounding box center [315, 172] width 15 height 8
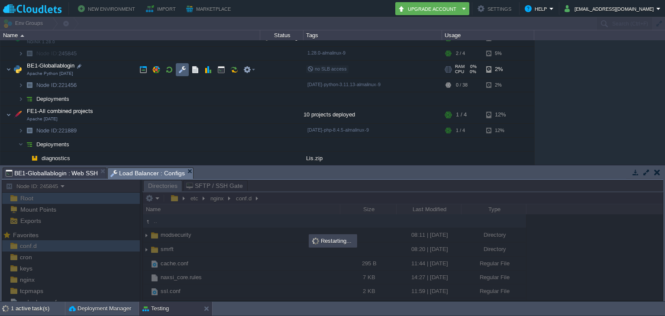
scroll to position [49, 0]
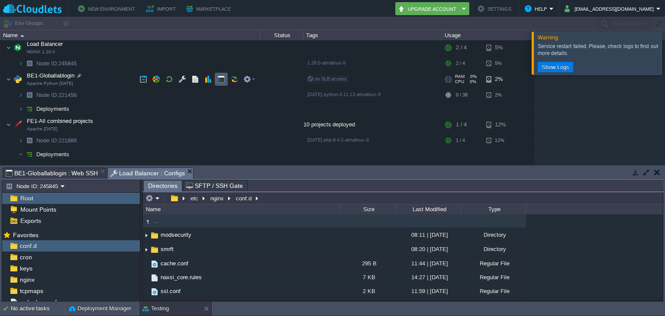
click at [216, 80] on td at bounding box center [221, 79] width 13 height 13
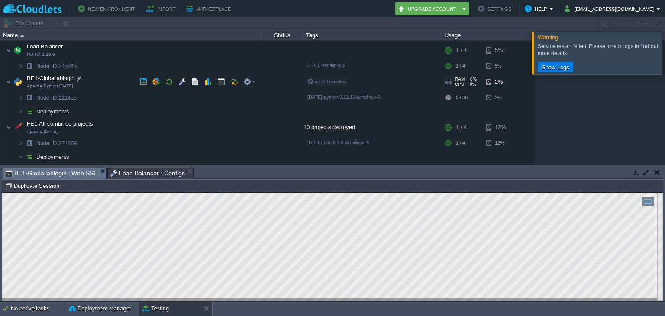
scroll to position [31, 0]
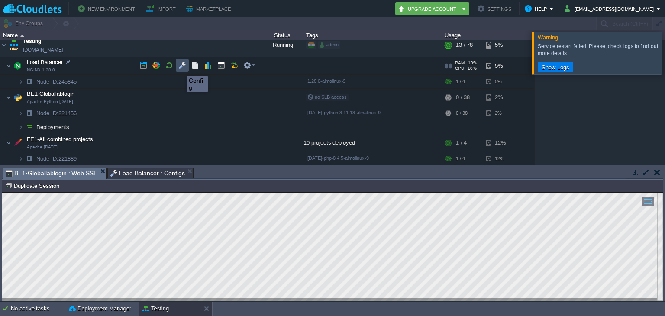
click at [180, 68] on button "button" at bounding box center [182, 65] width 8 height 8
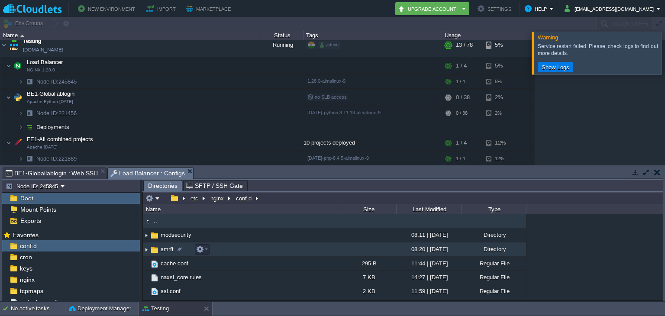
click at [166, 248] on span "smrft" at bounding box center [167, 248] width 16 height 7
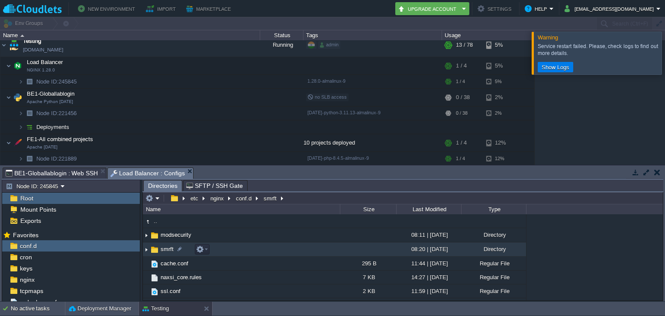
click at [166, 248] on span "smrft" at bounding box center [167, 248] width 16 height 7
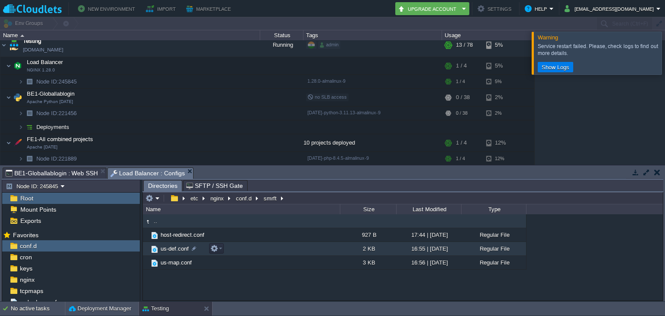
click at [178, 253] on td "us-def.conf" at bounding box center [241, 249] width 197 height 14
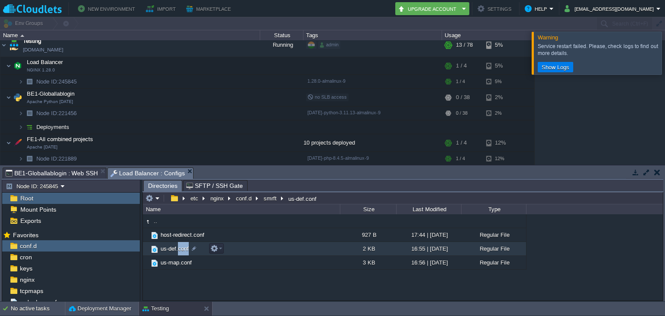
click at [178, 253] on td "us-def.conf" at bounding box center [241, 249] width 197 height 14
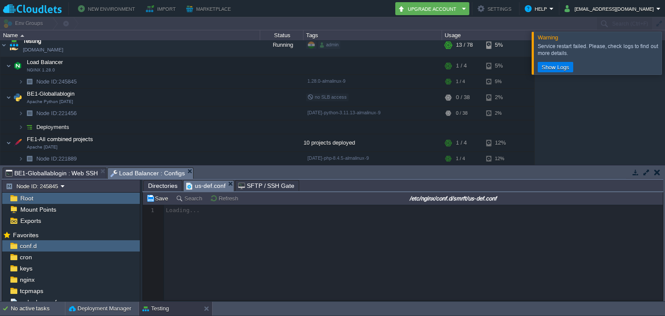
click at [166, 187] on span "Directories" at bounding box center [162, 186] width 29 height 10
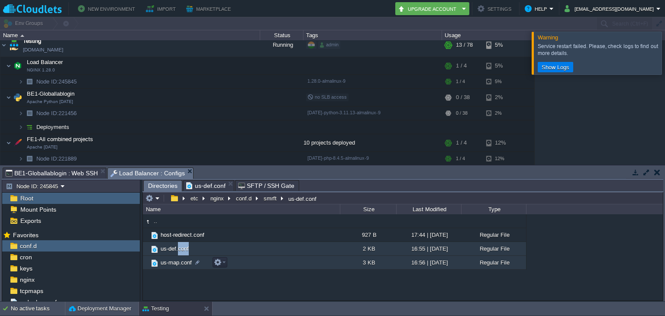
click at [172, 262] on span "us-map.conf" at bounding box center [176, 262] width 34 height 7
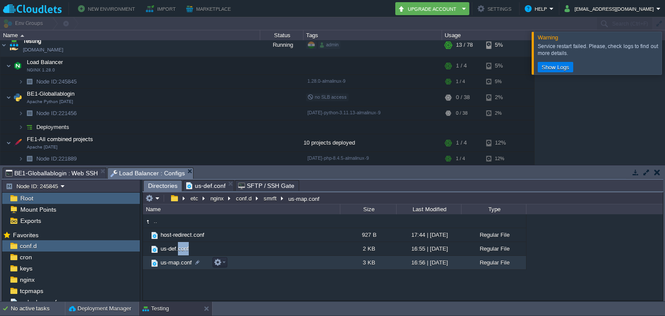
click at [172, 262] on span "us-map.conf" at bounding box center [176, 262] width 34 height 7
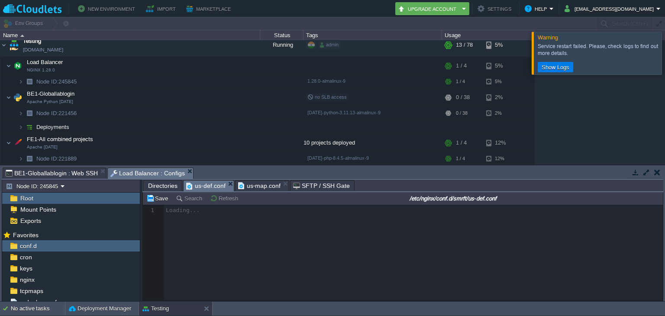
click at [212, 186] on span "us-def.conf" at bounding box center [205, 186] width 39 height 11
click at [255, 181] on span "us-map.conf" at bounding box center [259, 186] width 43 height 11
click at [199, 190] on span "us-def.conf" at bounding box center [205, 186] width 39 height 11
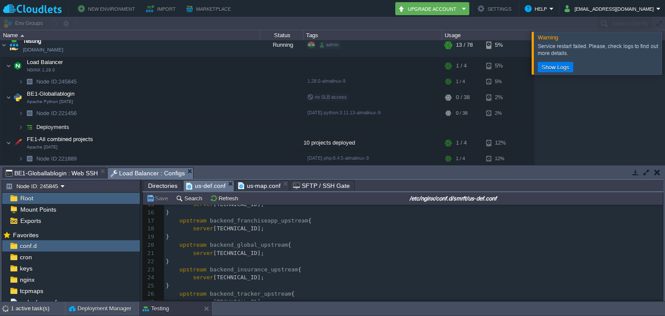
scroll to position [131, 0]
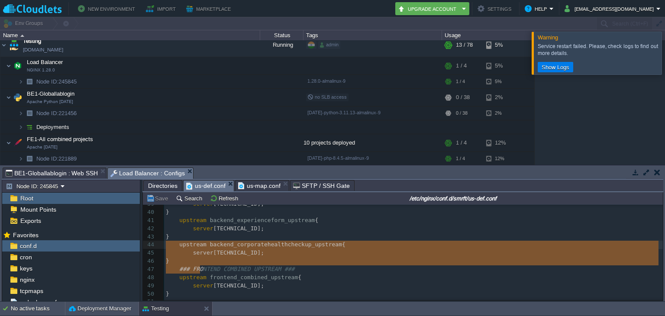
drag, startPoint x: 200, startPoint y: 266, endPoint x: 137, endPoint y: 247, distance: 65.6
click at [185, 260] on pre "}" at bounding box center [413, 261] width 499 height 8
type textarea "}"
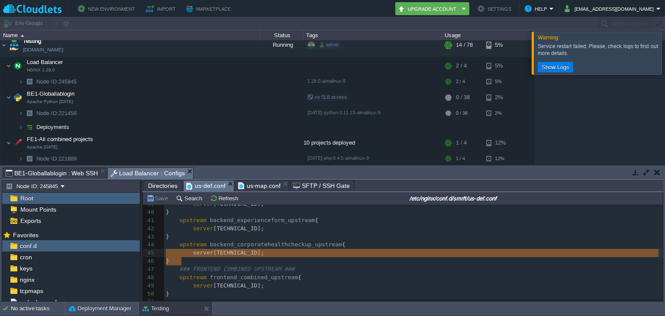
type textarea "upstream backend_corporatehealthcheckup_upstream { server [TECHNICAL_ID]; }"
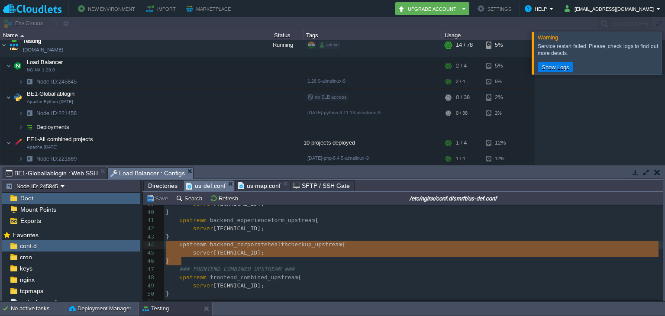
drag, startPoint x: 185, startPoint y: 260, endPoint x: 164, endPoint y: 246, distance: 25.3
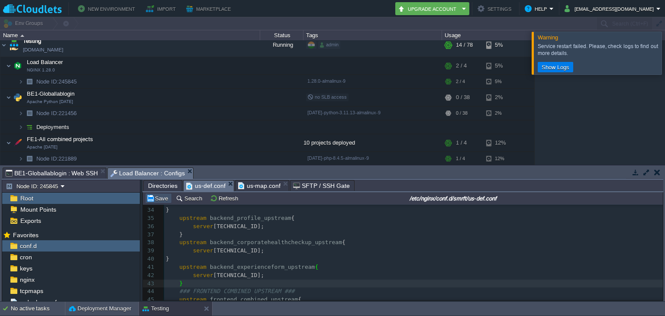
click at [161, 197] on button "Save" at bounding box center [158, 198] width 24 height 8
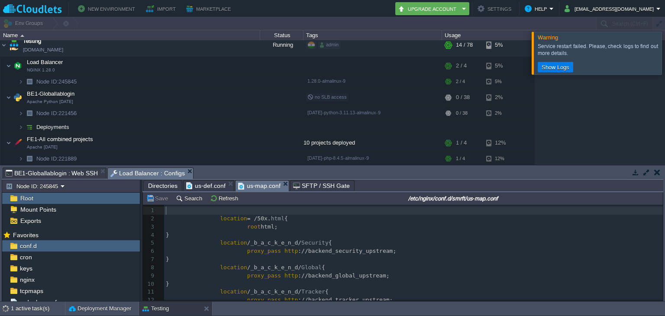
click at [260, 189] on span "us-map.conf" at bounding box center [259, 186] width 43 height 11
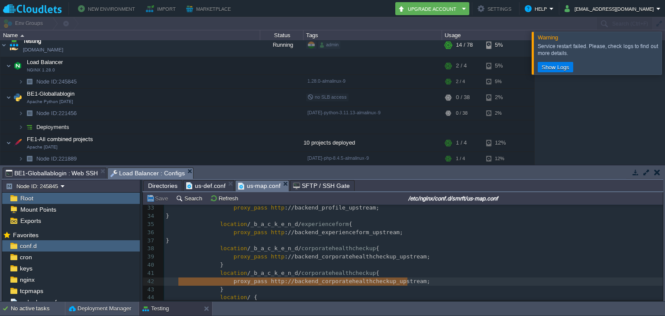
type textarea "location /_b_a_c_k_e_n_d/corporatehealthcheckup { proxy_pass [URL];"
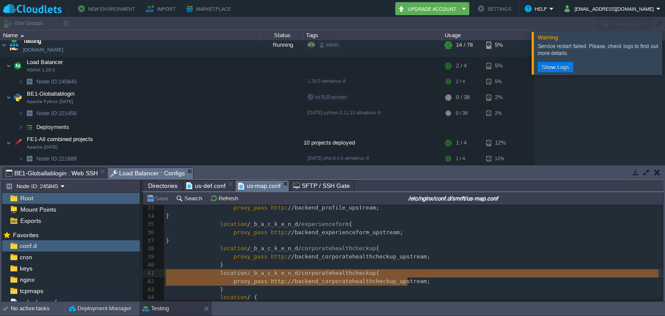
drag, startPoint x: 410, startPoint y: 284, endPoint x: 174, endPoint y: 279, distance: 235.6
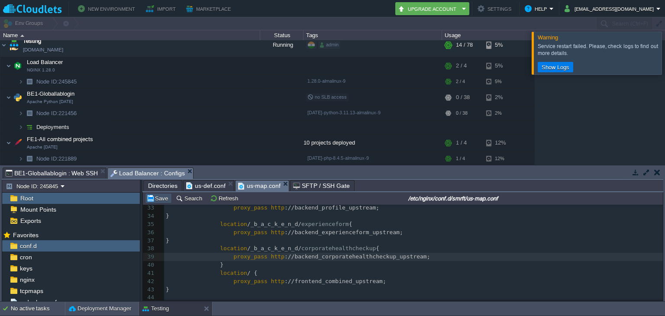
click at [158, 196] on button "Save" at bounding box center [158, 198] width 24 height 8
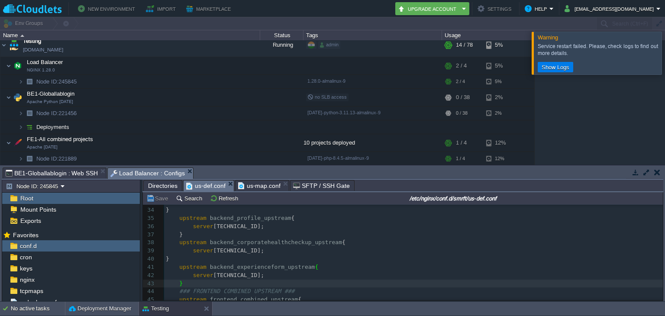
click at [186, 181] on span "us-def.conf" at bounding box center [205, 186] width 39 height 11
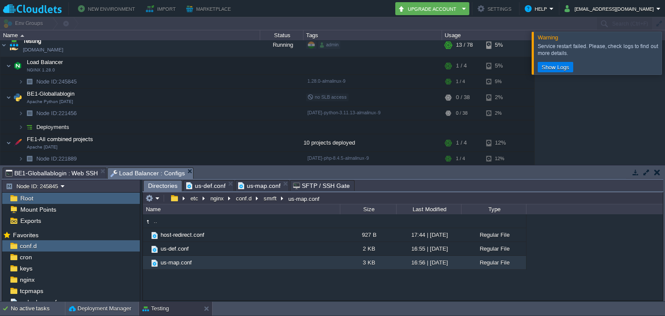
click at [159, 184] on span "Directories" at bounding box center [162, 186] width 29 height 11
click at [173, 71] on td at bounding box center [169, 65] width 13 height 13
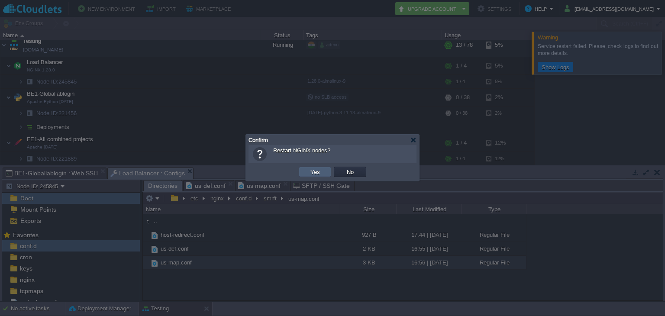
click at [305, 170] on td "Yes" at bounding box center [315, 172] width 32 height 10
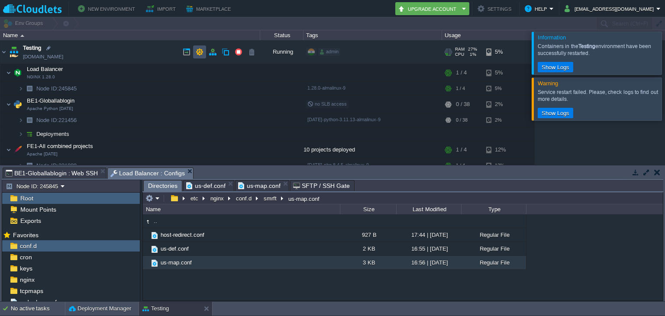
click at [201, 55] on button "button" at bounding box center [200, 52] width 8 height 8
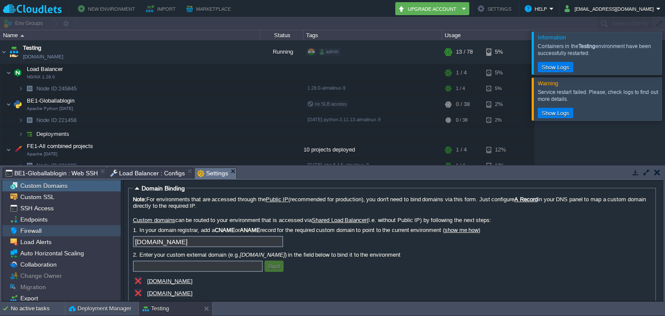
click at [51, 230] on div "Firewall" at bounding box center [61, 230] width 119 height 11
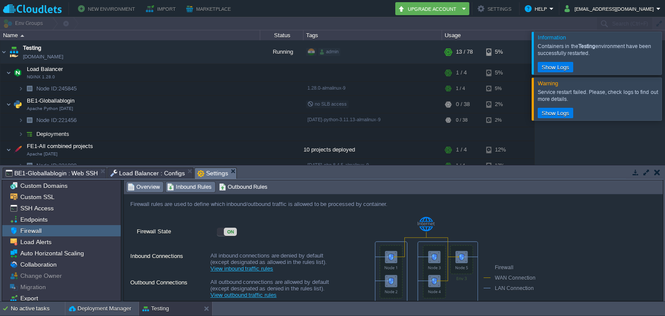
click at [180, 184] on span "Inbound Rules" at bounding box center [189, 187] width 45 height 10
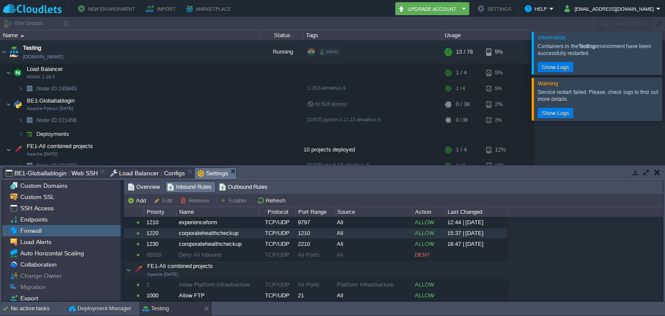
scroll to position [308, 0]
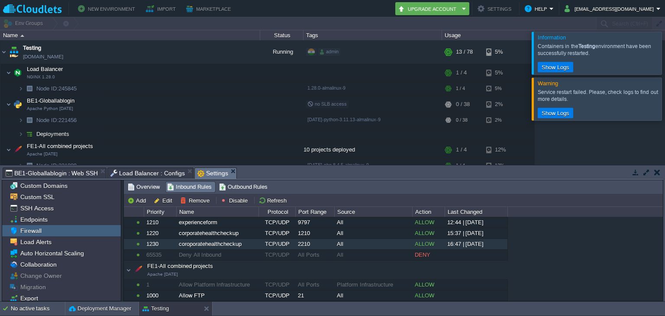
click at [209, 239] on div "coroporatehealthcheckup" at bounding box center [217, 244] width 81 height 10
click at [195, 200] on button "Remove" at bounding box center [196, 201] width 32 height 8
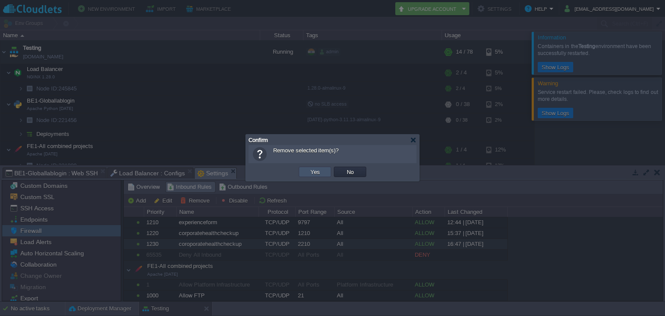
click at [317, 174] on button "Yes" at bounding box center [315, 172] width 15 height 8
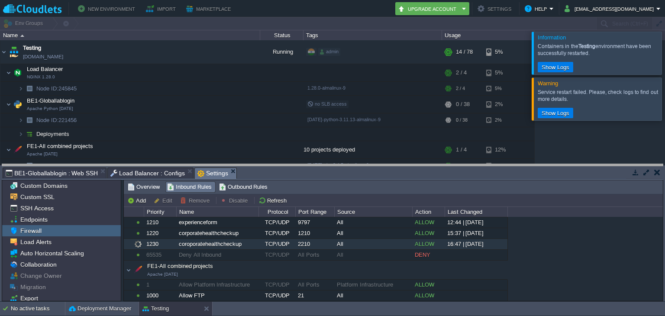
drag, startPoint x: 317, startPoint y: 174, endPoint x: 317, endPoint y: 170, distance: 4.4
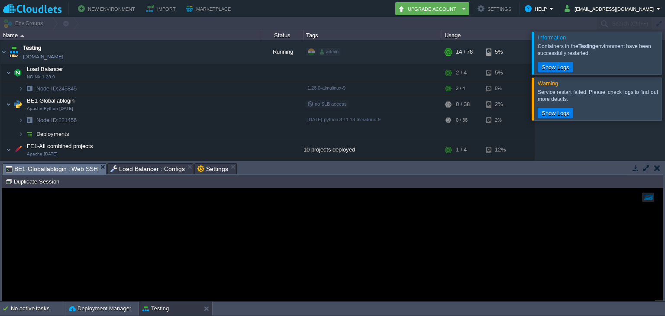
click at [62, 170] on span "BE1-Globallablogin : Web SSH" at bounding box center [52, 169] width 92 height 11
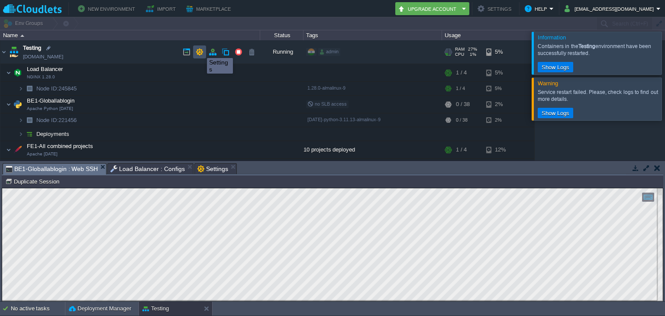
click at [200, 50] on button "button" at bounding box center [200, 52] width 8 height 8
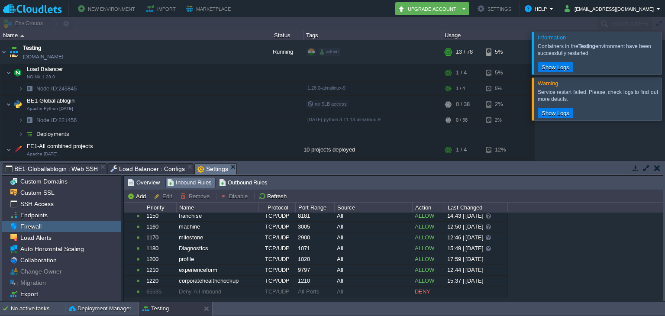
scroll to position [227, 0]
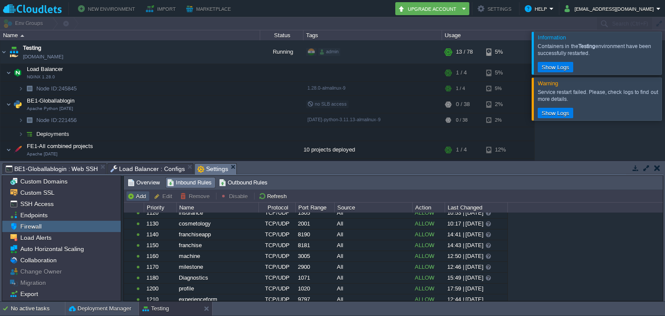
click at [136, 193] on button "Add" at bounding box center [137, 196] width 21 height 8
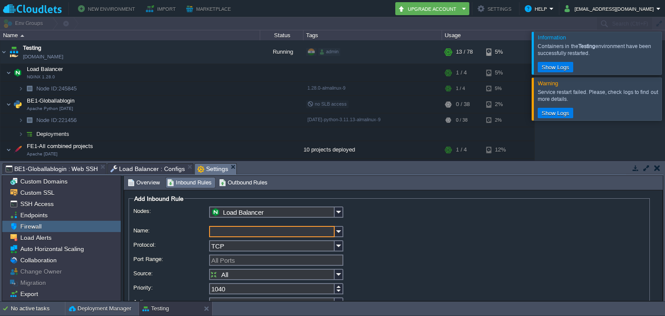
click at [226, 234] on input "Name:" at bounding box center [272, 231] width 126 height 11
click at [338, 212] on img at bounding box center [339, 212] width 9 height 11
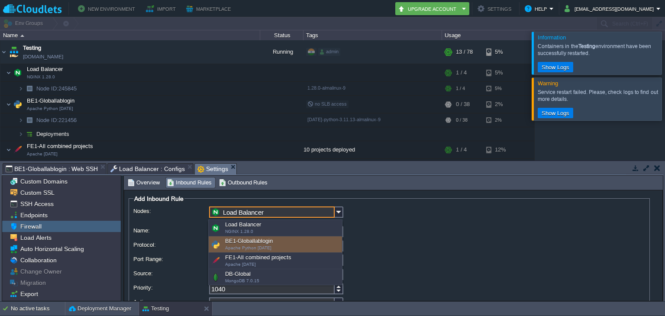
click at [308, 236] on div "BE1-Globallablogin Apache Python [DATE]" at bounding box center [275, 244] width 133 height 16
type input "BE1-Globallablogin"
type input "1230"
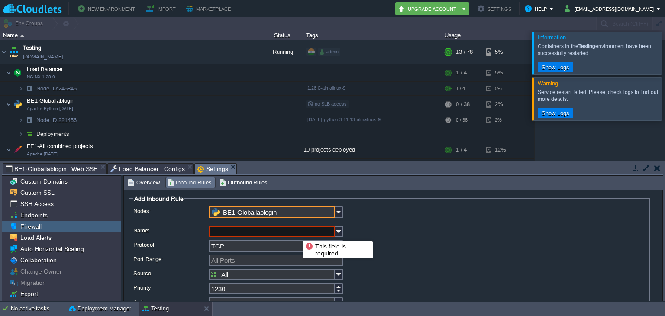
click at [293, 232] on input "Name:" at bounding box center [272, 231] width 126 height 11
type input "F"
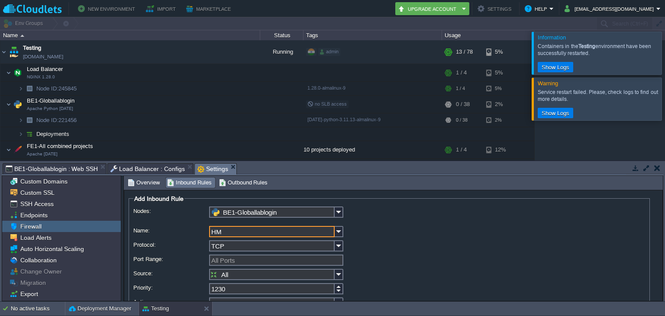
type input "H"
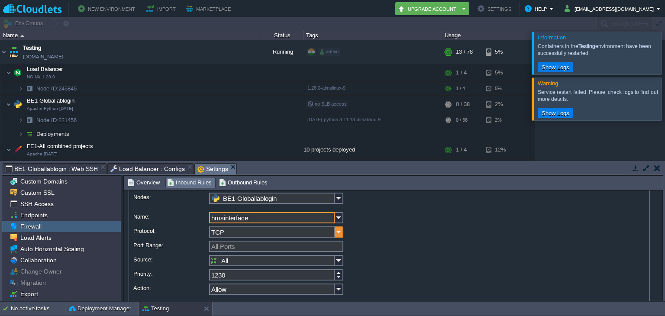
type input "hmsinterface"
click at [342, 232] on img at bounding box center [339, 231] width 9 height 11
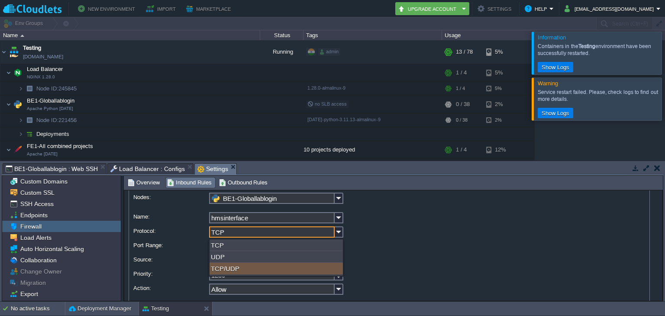
click at [315, 271] on div "TCP/UDP" at bounding box center [276, 269] width 133 height 12
type input "TCP/UDP"
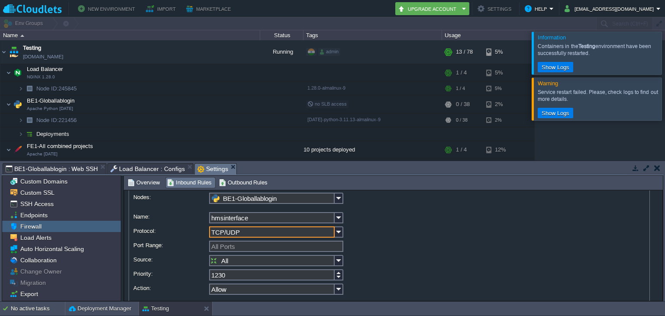
scroll to position [42, 0]
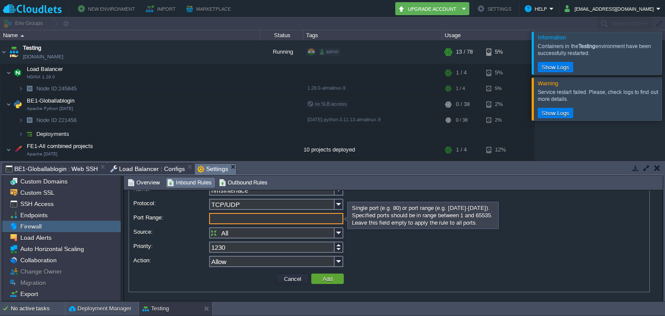
click at [275, 218] on input "Port Range:" at bounding box center [276, 218] width 134 height 11
type input "3030"
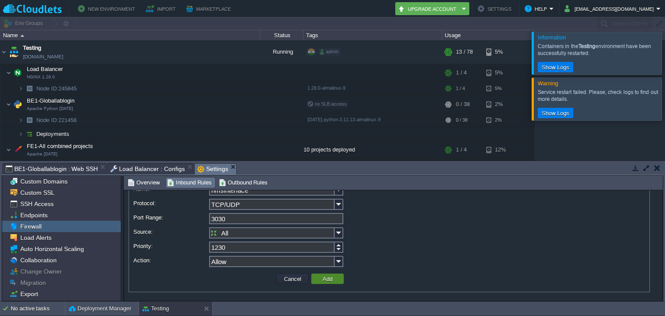
click at [323, 278] on button "Add" at bounding box center [327, 279] width 15 height 8
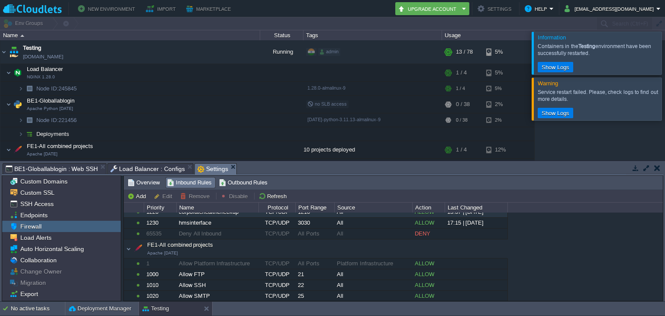
scroll to position [303, 0]
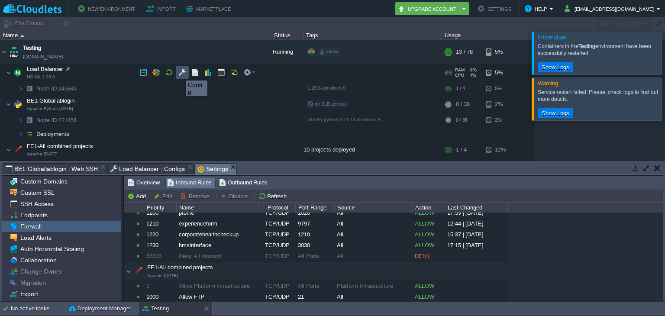
click at [179, 73] on button "button" at bounding box center [182, 72] width 8 height 8
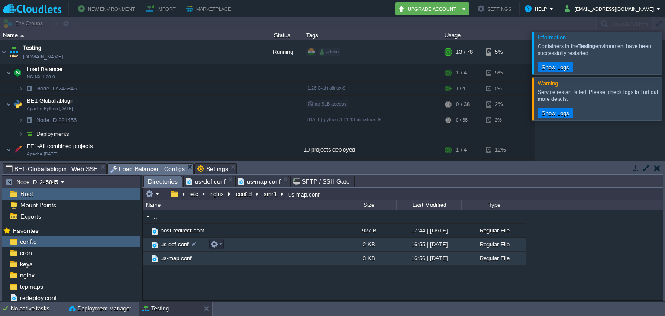
click at [169, 242] on span "us-def.conf" at bounding box center [174, 244] width 31 height 7
click at [178, 262] on span "us-map.conf" at bounding box center [176, 258] width 34 height 7
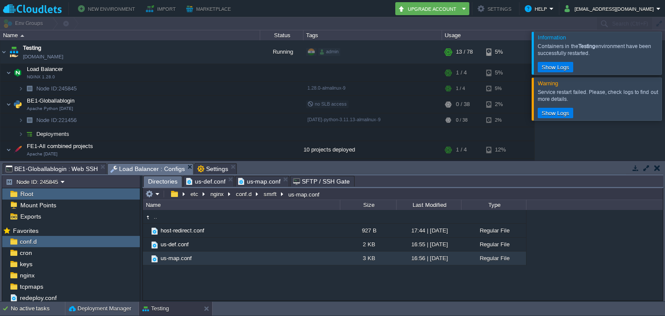
click at [249, 181] on span "us-map.conf" at bounding box center [259, 181] width 43 height 10
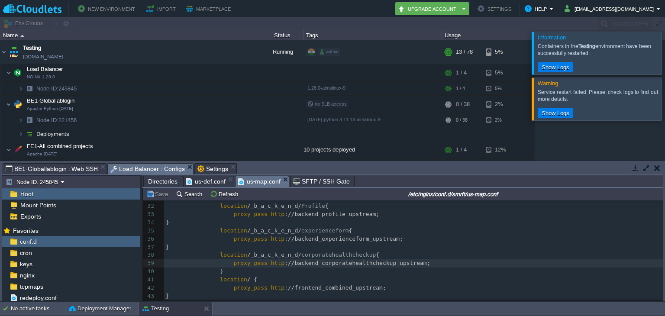
scroll to position [269, 0]
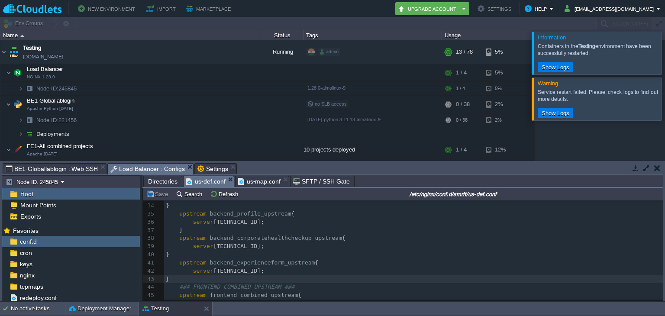
click at [210, 182] on span "us-def.conf" at bounding box center [205, 181] width 39 height 11
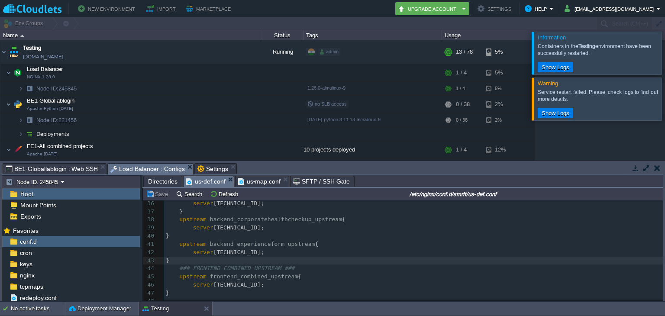
scroll to position [288, 0]
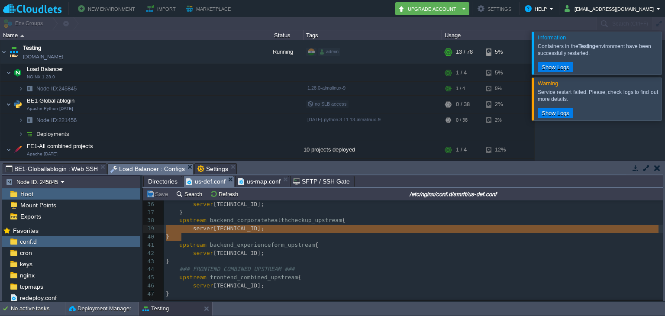
type textarea "upstream backend_corporatehealthcheckup_upstream { server [TECHNICAL_ID]; }"
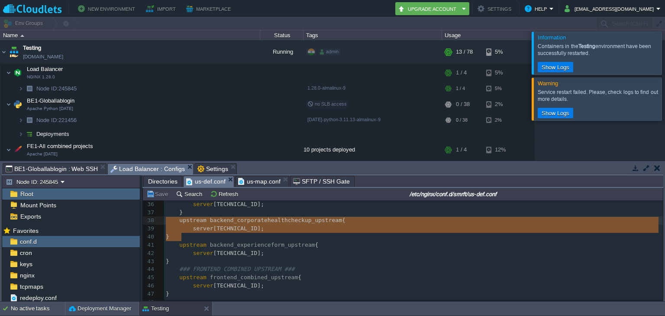
drag, startPoint x: 189, startPoint y: 239, endPoint x: 158, endPoint y: 226, distance: 34.5
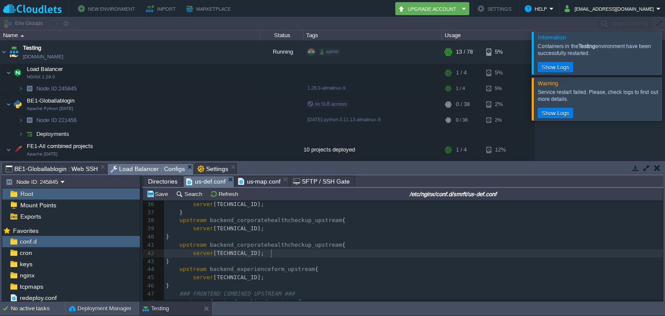
click at [272, 255] on div "xxxxxxxxxx 23 upstream backend_insurance_upstream { 24 server [TECHNICAL_ID]; 2…" at bounding box center [413, 249] width 499 height 310
type textarea "3030"
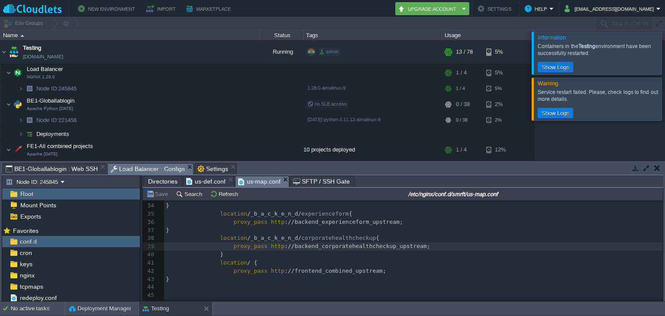
click at [250, 184] on span "us-map.conf" at bounding box center [259, 181] width 43 height 11
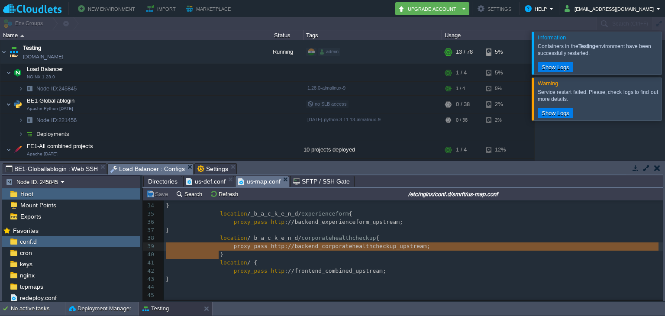
type textarea "location /_b_a_c_k_e_n_d/corporatehealthcheckup { proxy_pass [URL]; }"
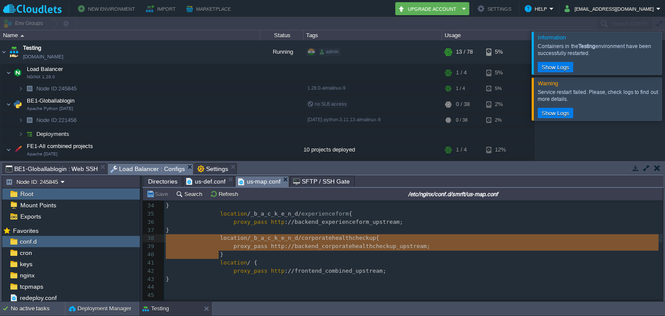
drag, startPoint x: 218, startPoint y: 257, endPoint x: 150, endPoint y: 243, distance: 68.9
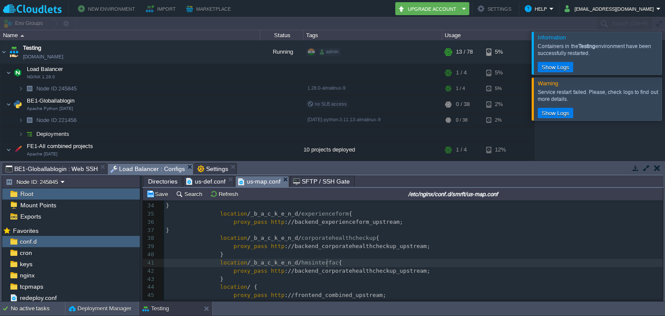
scroll to position [3, 37]
type textarea "hmsinterface"
type textarea "HMIS"
type textarea "[PERSON_NAME]"
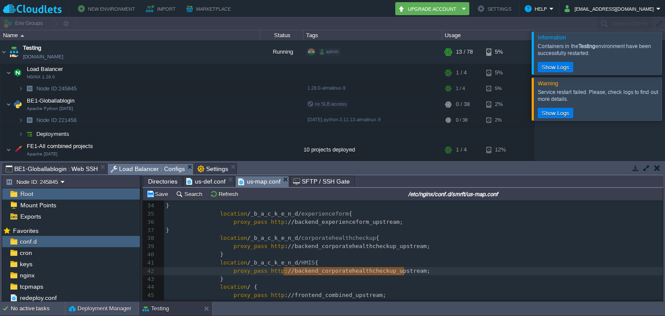
drag, startPoint x: 377, startPoint y: 271, endPoint x: 368, endPoint y: 270, distance: 8.3
type textarea "backend_corporatehealthcheckup_upstream"
click at [368, 270] on span "backend_corporatehealthcheckup_upstream" at bounding box center [360, 271] width 132 height 6
click at [372, 274] on span "backend_corporatehealthcheckup_upstream" at bounding box center [360, 271] width 132 height 6
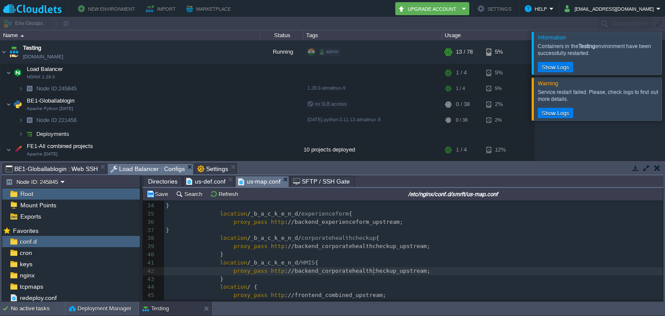
type textarea "backend_corporatehealthcheckup_upstream"
type textarea "hmsinterface"
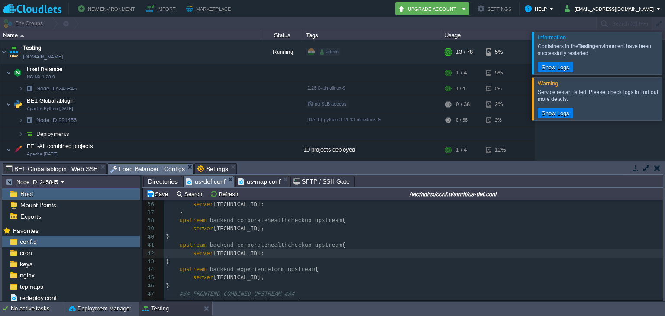
click at [220, 181] on span "us-def.conf" at bounding box center [205, 181] width 39 height 11
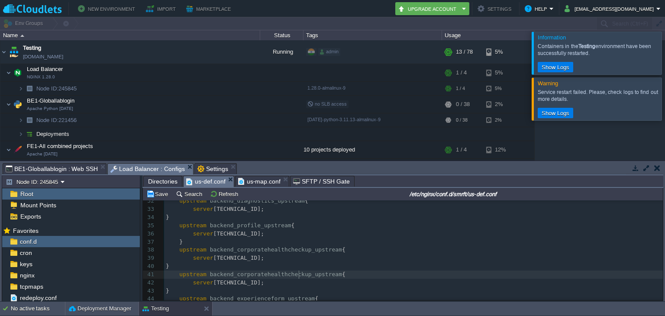
click at [298, 277] on span "backend_corporatehealthcheckup_upstream" at bounding box center [276, 274] width 132 height 6
type textarea "hmsinterface"
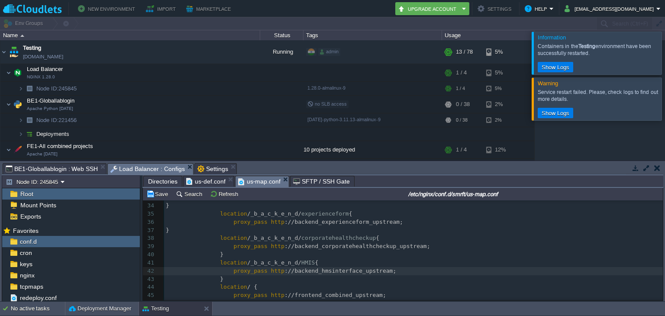
click at [264, 186] on span "us-map.conf" at bounding box center [259, 181] width 43 height 11
click at [161, 194] on button "Save" at bounding box center [158, 194] width 24 height 8
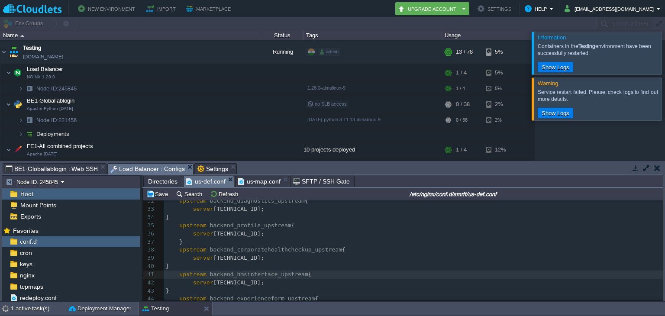
click at [200, 179] on span "us-def.conf" at bounding box center [205, 181] width 39 height 11
click at [165, 193] on button "Save" at bounding box center [158, 194] width 24 height 8
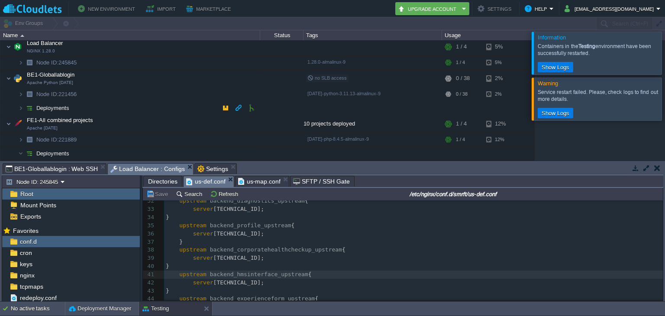
scroll to position [50, 0]
click at [38, 166] on span "BE1-Globallablogin : Web SSH" at bounding box center [52, 169] width 92 height 10
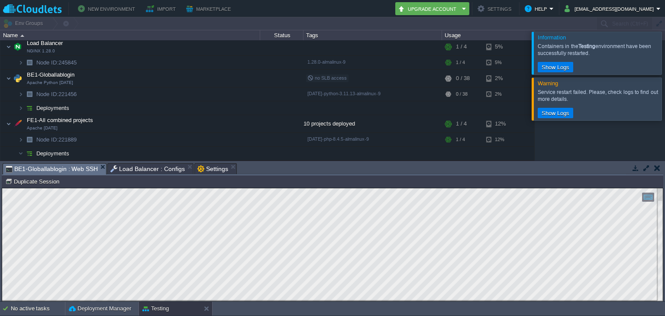
click at [655, 167] on button "button" at bounding box center [657, 168] width 6 height 8
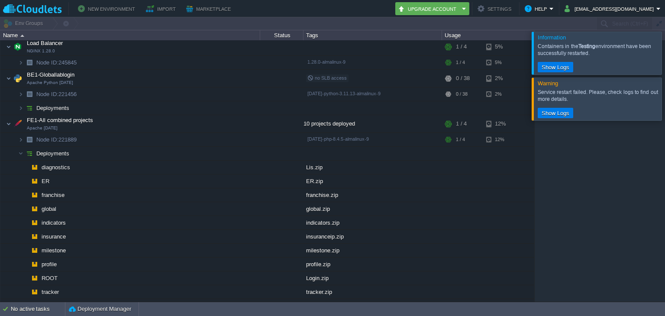
scroll to position [0, 0]
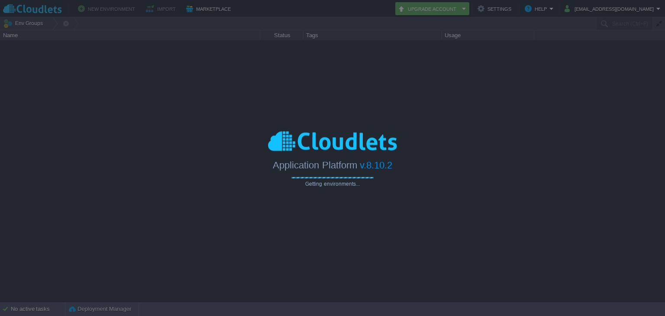
type input "Search (Ctrl+F)"
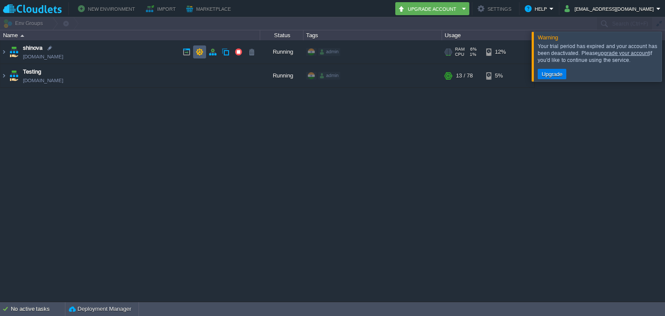
click at [199, 52] on button "button" at bounding box center [200, 52] width 8 height 8
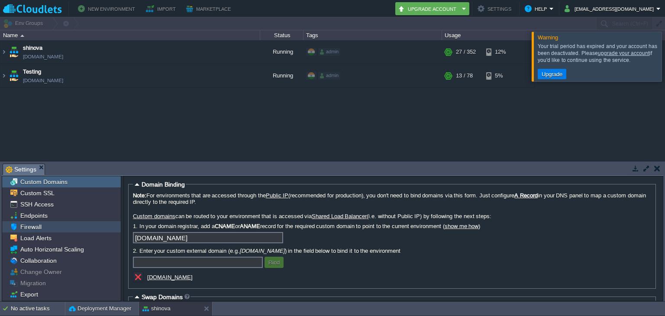
click at [57, 225] on div "Firewall" at bounding box center [61, 226] width 119 height 11
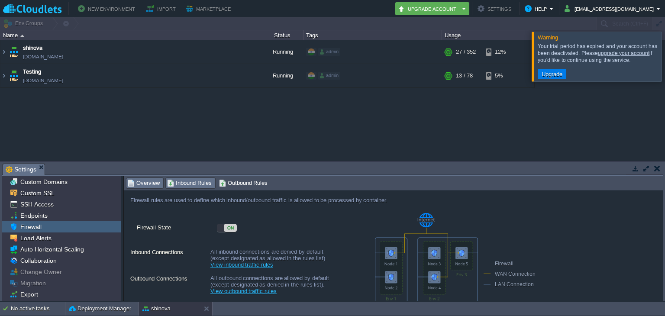
click at [189, 186] on span "Inbound Rules" at bounding box center [189, 183] width 45 height 10
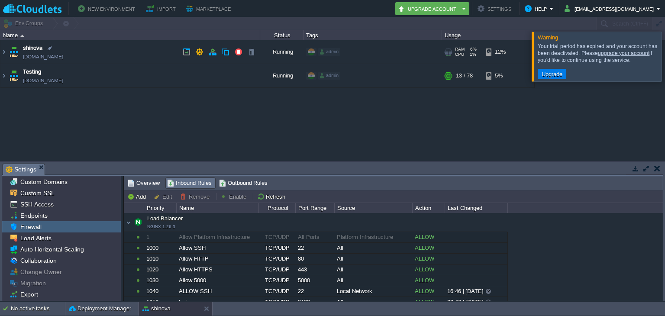
click at [128, 54] on td "shinova [DOMAIN_NAME]" at bounding box center [130, 52] width 260 height 24
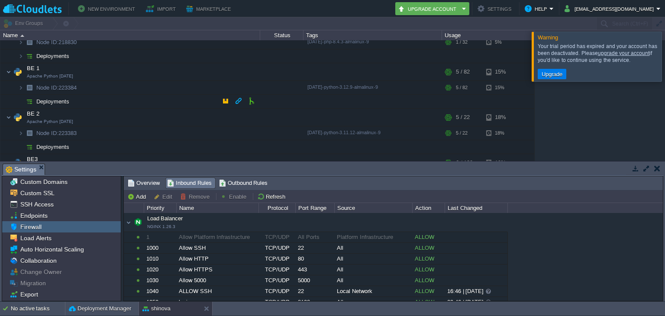
scroll to position [170, 0]
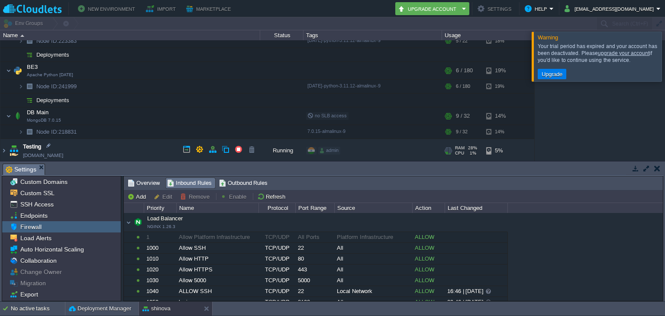
click at [102, 143] on td "Testing [DOMAIN_NAME]" at bounding box center [130, 151] width 260 height 24
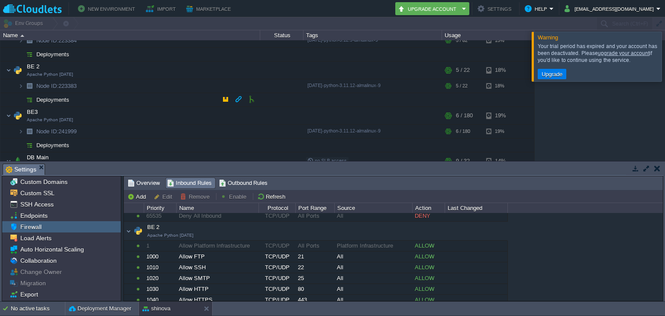
scroll to position [121, 0]
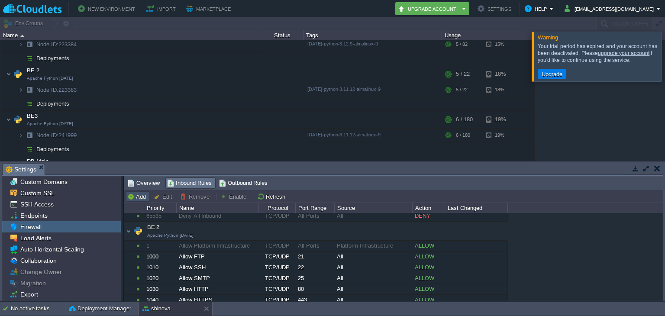
click at [143, 198] on button "Add" at bounding box center [137, 197] width 21 height 8
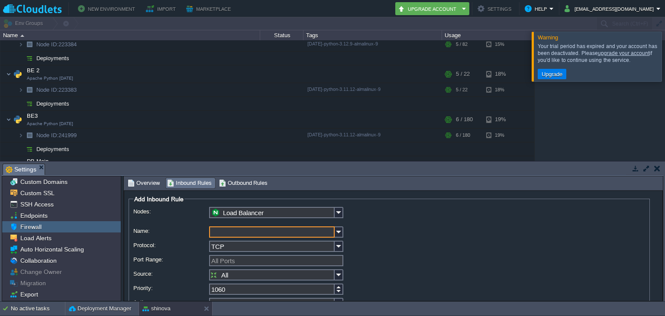
click at [255, 233] on input "Name:" at bounding box center [272, 231] width 126 height 11
type input "corporatehealthcheckup"
click at [334, 245] on input "TCP" at bounding box center [272, 246] width 126 height 11
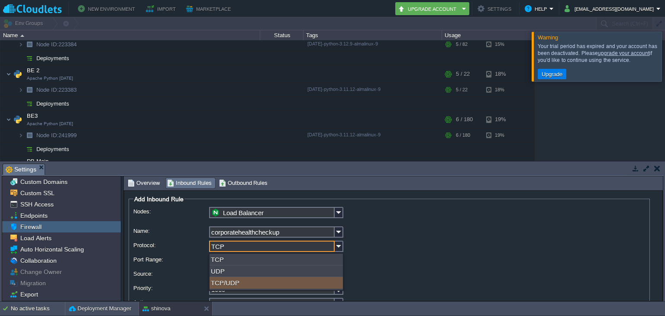
click at [320, 279] on div "TCP/UDP" at bounding box center [276, 283] width 133 height 12
type input "TCP/UDP"
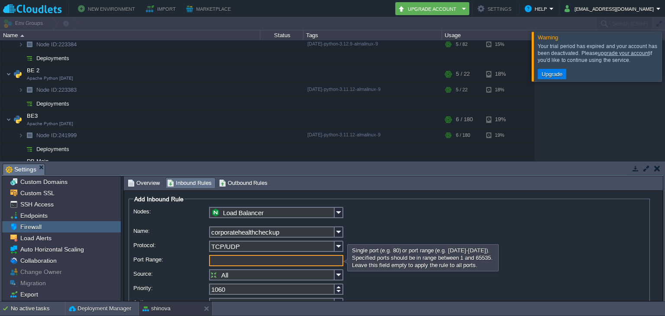
click at [289, 262] on input "Port Range:" at bounding box center [276, 260] width 134 height 11
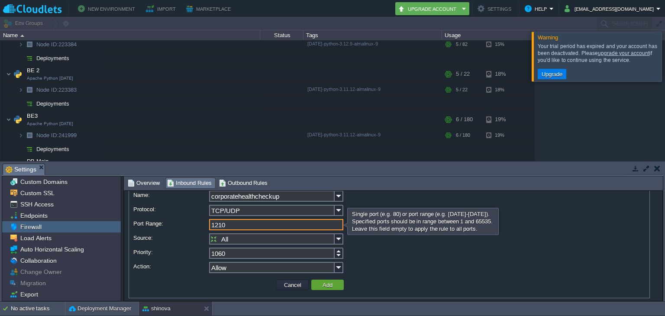
scroll to position [36, 0]
type input "1210"
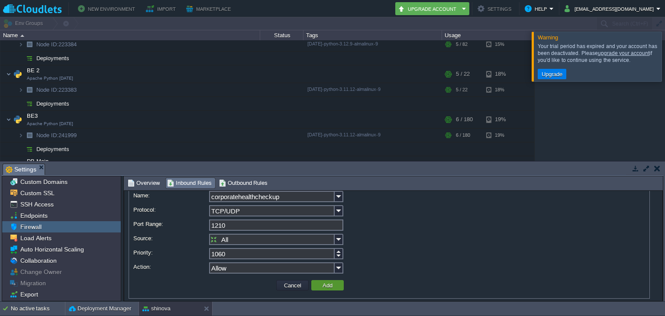
click at [338, 283] on td "Add" at bounding box center [327, 285] width 32 height 10
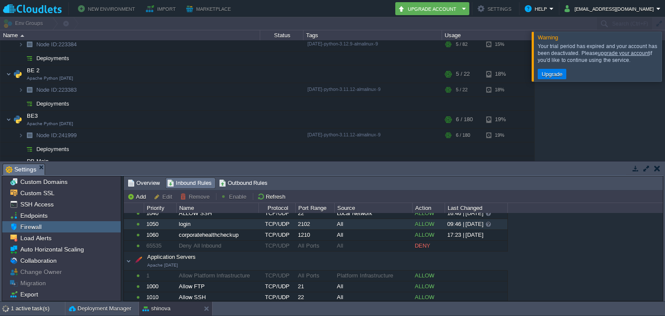
scroll to position [78, 0]
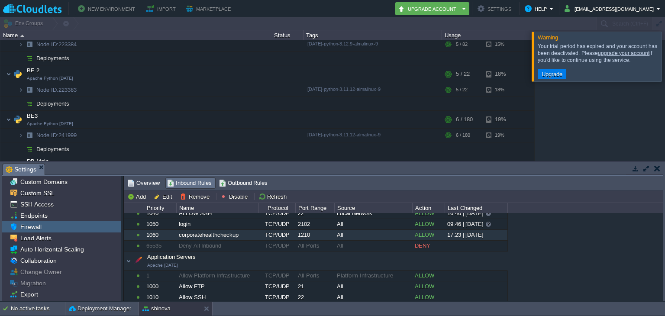
click at [279, 231] on div "TCP/UDP" at bounding box center [277, 235] width 36 height 10
click at [199, 197] on button "Remove" at bounding box center [196, 197] width 32 height 8
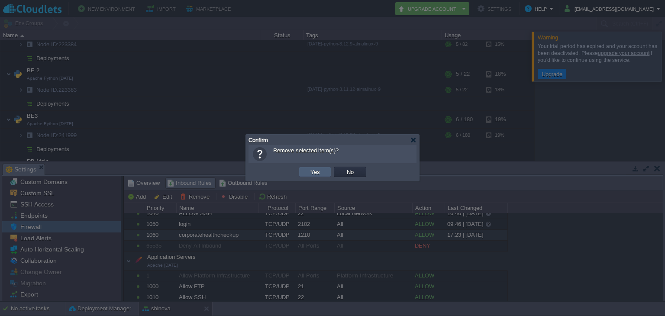
click at [319, 175] on button "Yes" at bounding box center [315, 172] width 15 height 8
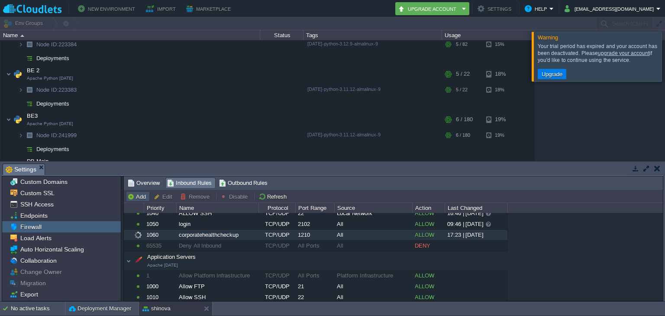
click at [142, 198] on button "Add" at bounding box center [137, 197] width 21 height 8
type input "Load Balancer"
type input "1070"
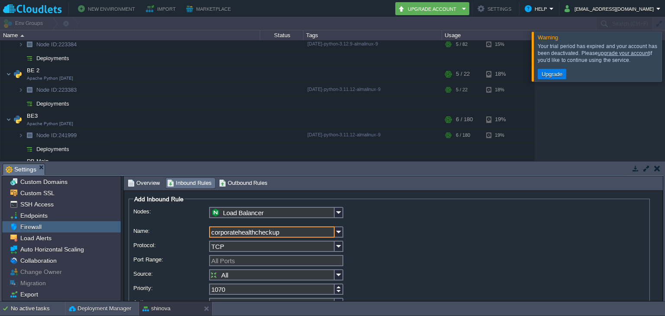
type input "corporatehealthcheckup"
click at [236, 242] on input "TCP" at bounding box center [272, 246] width 126 height 11
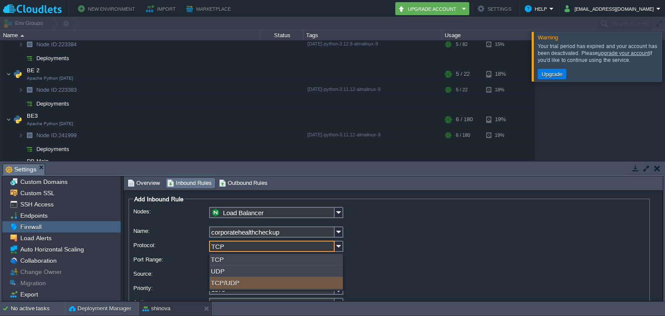
click at [261, 279] on div "TCP/UDP" at bounding box center [276, 283] width 133 height 12
type input "TCP/UDP"
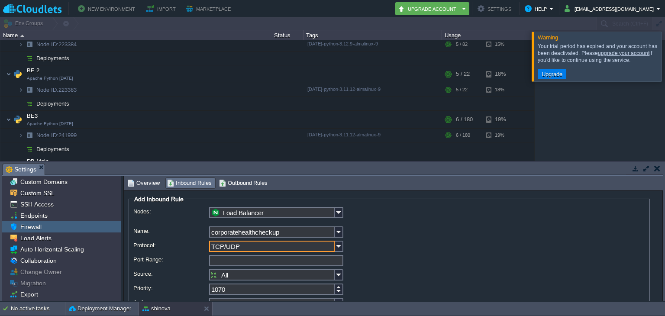
click at [265, 265] on input "Port Range:" at bounding box center [276, 260] width 134 height 11
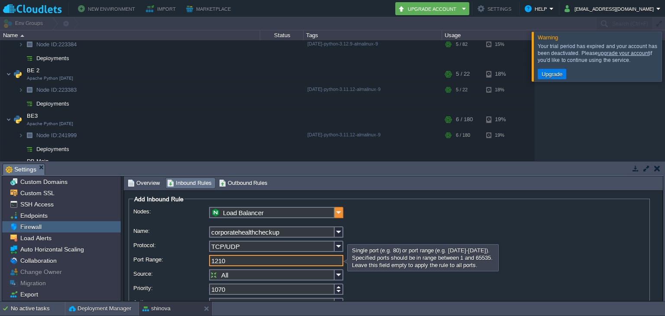
type input "1210"
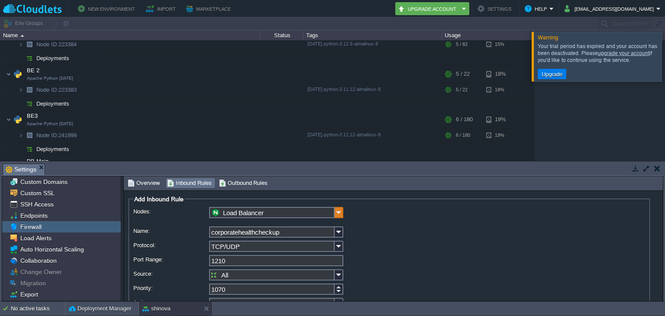
click at [335, 217] on img at bounding box center [339, 212] width 9 height 11
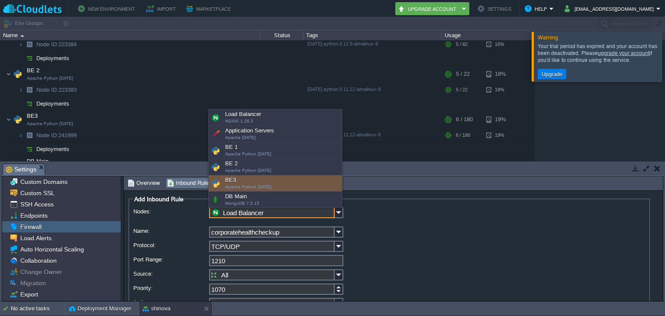
click at [300, 176] on div "BE3 Apache Python 2.4.63" at bounding box center [275, 183] width 133 height 16
type input "BE3"
type input "1130"
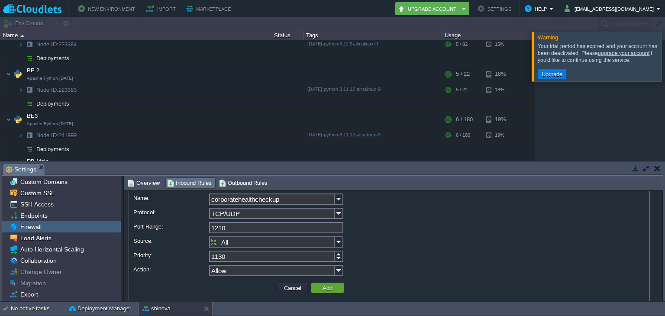
scroll to position [42, 0]
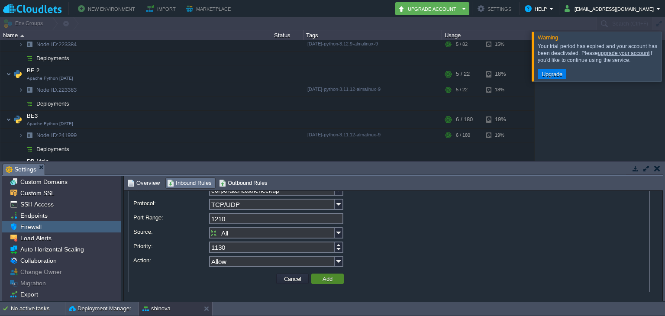
click at [326, 279] on button "Add" at bounding box center [327, 279] width 15 height 8
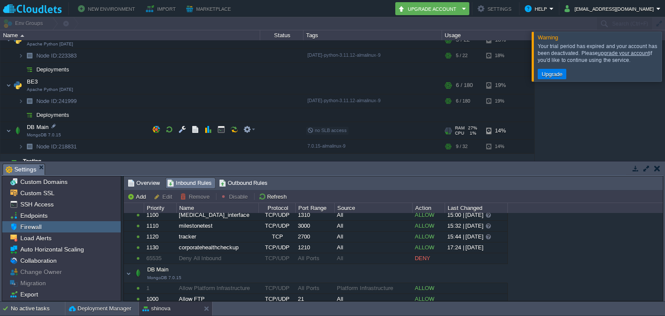
scroll to position [159, 0]
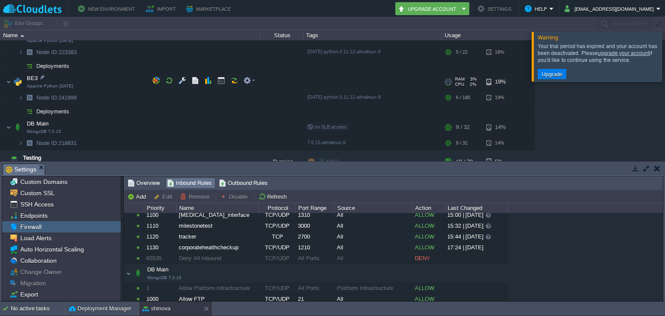
click at [22, 78] on img at bounding box center [18, 81] width 12 height 17
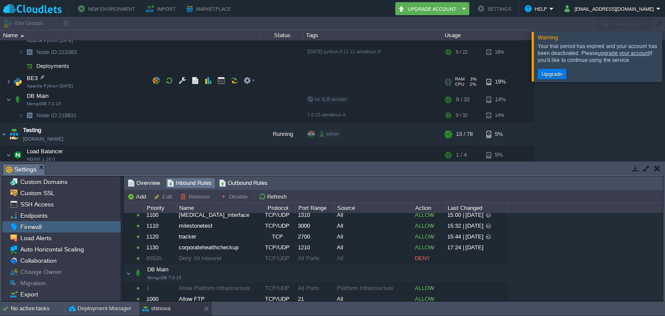
click at [22, 78] on img at bounding box center [18, 81] width 12 height 17
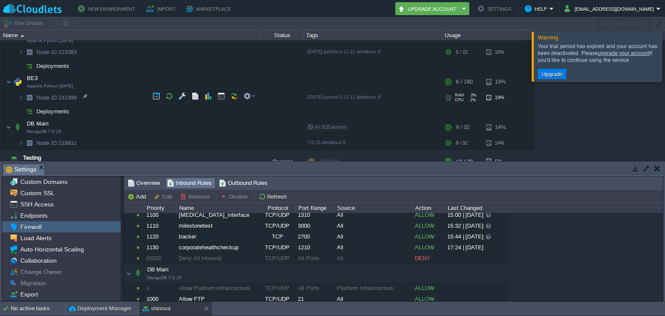
click at [33, 93] on img at bounding box center [29, 97] width 12 height 13
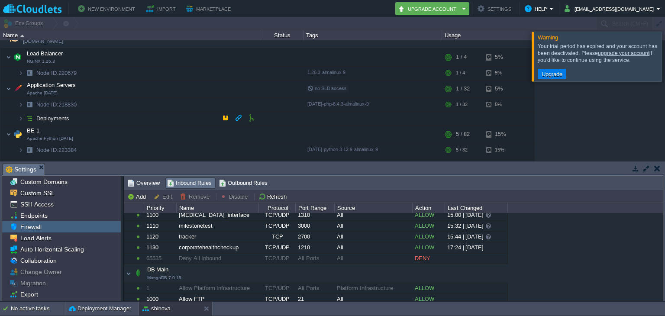
scroll to position [16, 0]
click at [166, 53] on button "button" at bounding box center [169, 57] width 8 height 8
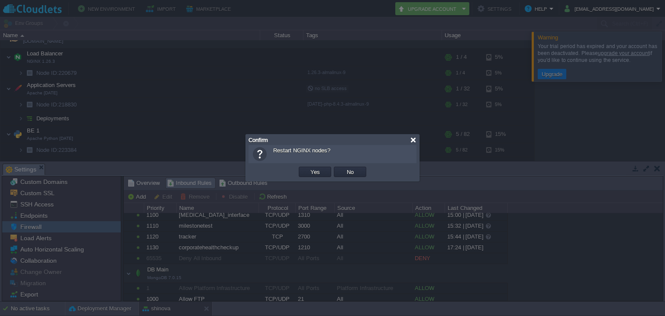
click at [412, 139] on div at bounding box center [413, 140] width 6 height 6
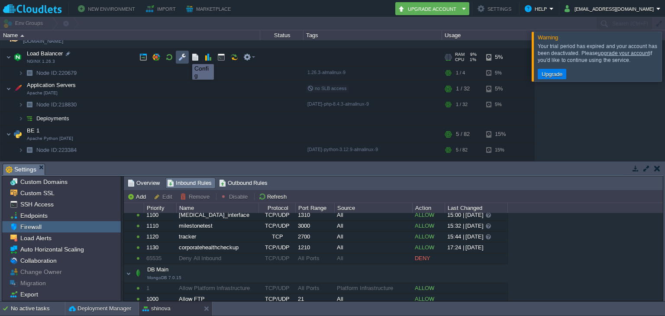
click at [184, 56] on button "button" at bounding box center [182, 57] width 8 height 8
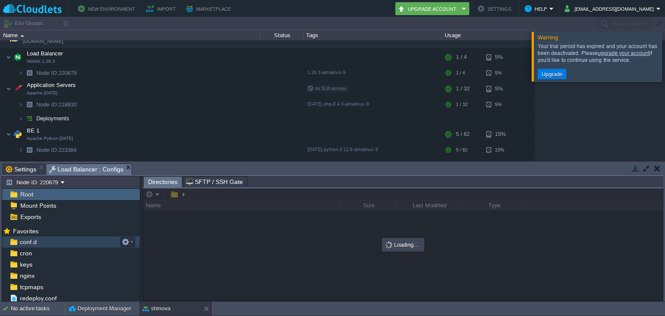
click at [80, 241] on div "conf.d" at bounding box center [71, 241] width 138 height 11
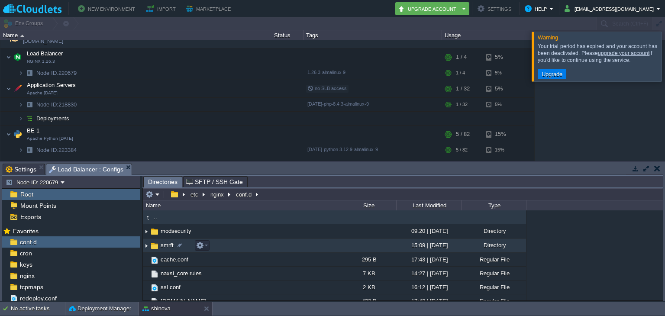
click at [168, 248] on span "smrft" at bounding box center [167, 245] width 16 height 7
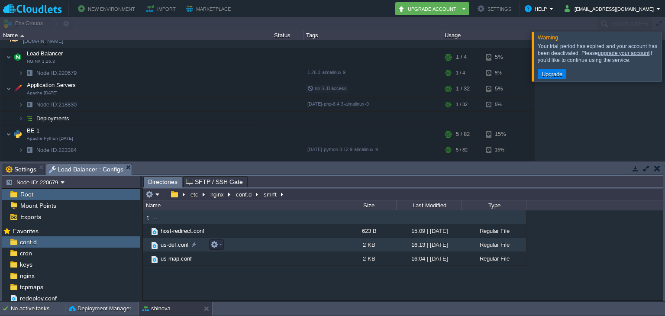
click at [182, 249] on td "us-def.conf" at bounding box center [241, 245] width 197 height 14
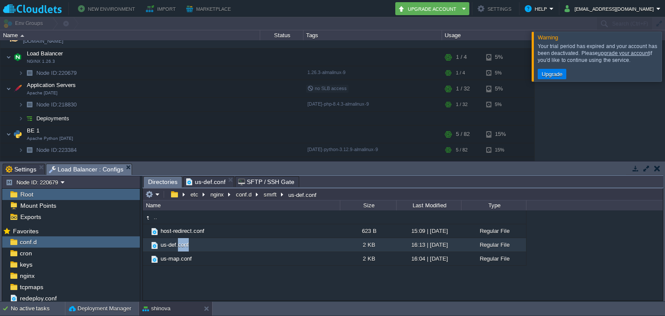
click at [167, 183] on span "Directories" at bounding box center [162, 182] width 29 height 11
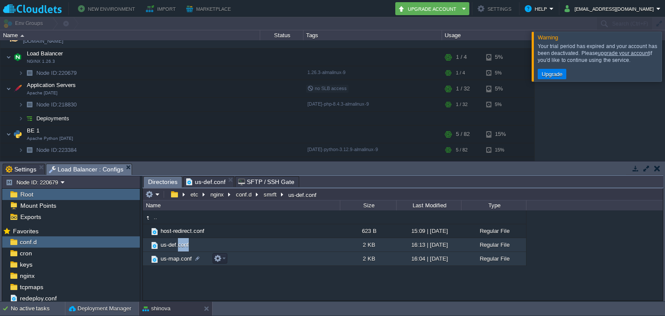
click at [178, 259] on span "us-map.conf" at bounding box center [176, 258] width 34 height 7
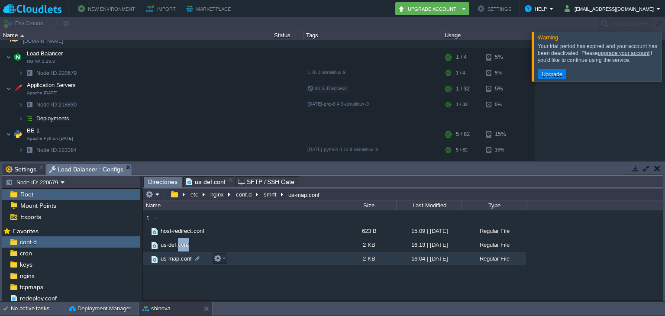
click at [178, 259] on span "us-map.conf" at bounding box center [176, 258] width 34 height 7
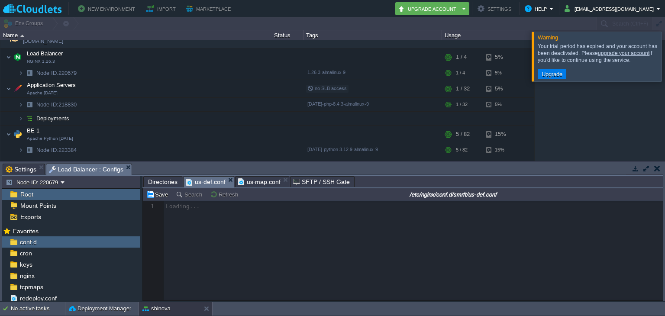
click at [211, 184] on span "us-def.conf" at bounding box center [205, 182] width 39 height 11
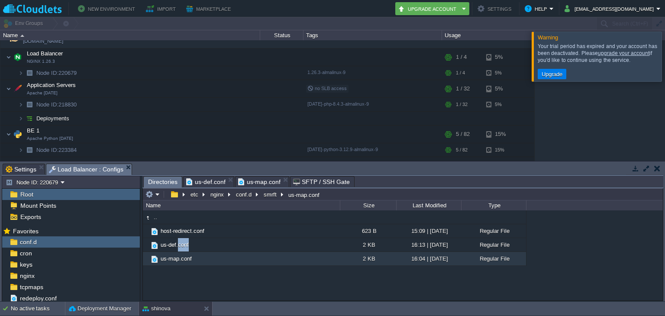
click at [147, 181] on div "Directories" at bounding box center [162, 181] width 39 height 11
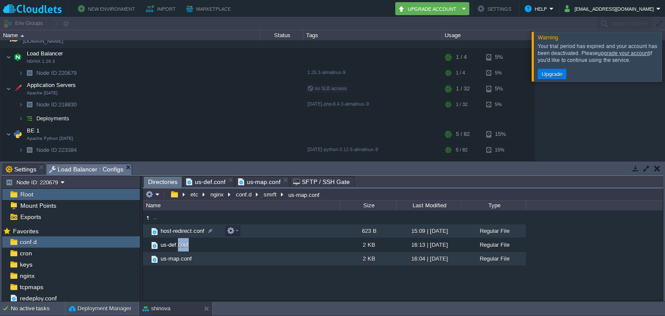
click at [179, 231] on span "host-redirect.conf" at bounding box center [182, 230] width 46 height 7
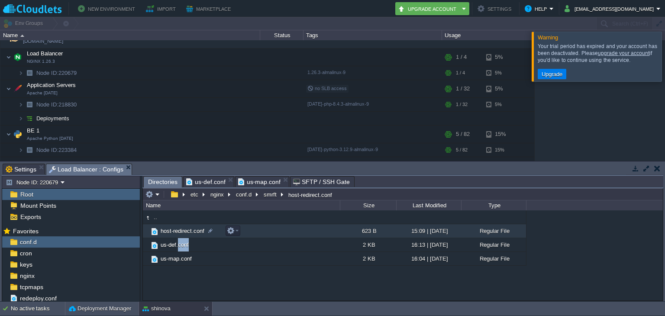
click at [179, 231] on span "host-redirect.conf" at bounding box center [182, 230] width 46 height 7
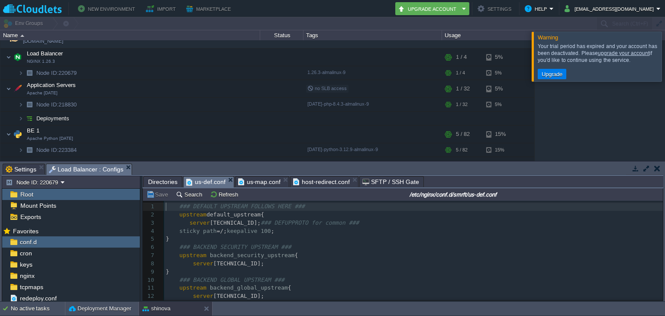
scroll to position [3, 0]
click at [200, 181] on span "us-def.conf" at bounding box center [205, 182] width 39 height 11
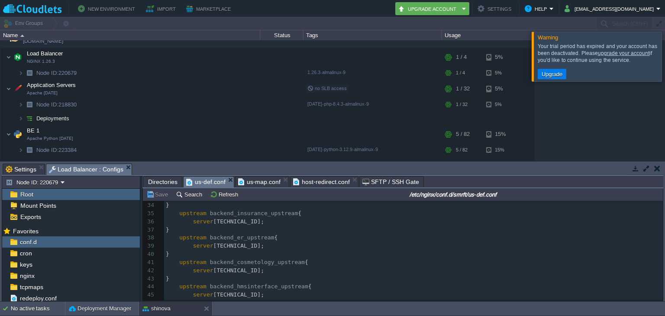
scroll to position [275, 0]
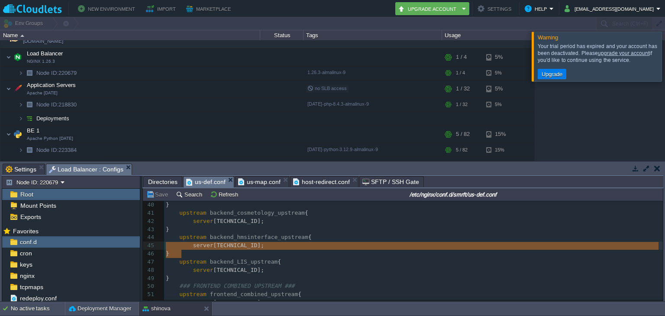
type textarea "upstream backend_hmsinterface_upstream { server 192.168.9.182:1310; }"
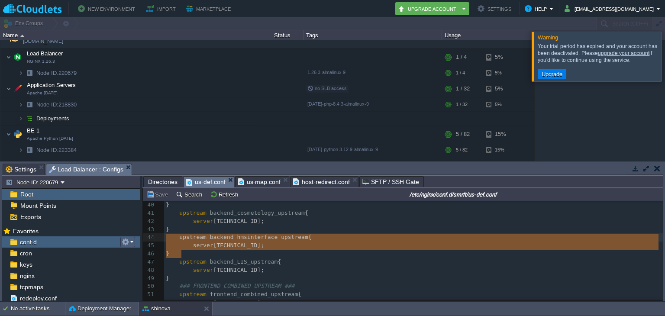
drag, startPoint x: 190, startPoint y: 255, endPoint x: 134, endPoint y: 238, distance: 58.9
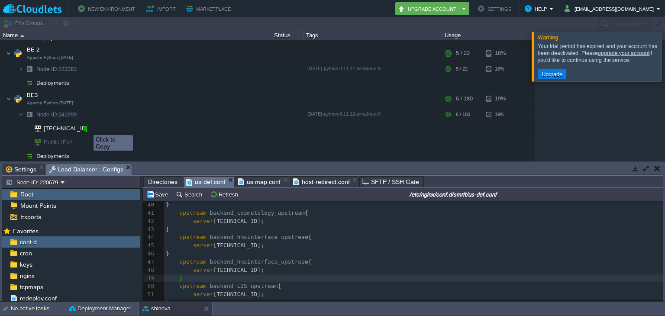
click at [87, 127] on div at bounding box center [86, 128] width 8 height 8
click at [268, 271] on div "xxxxxxxxxx ### DEFAULT UPSTREAM FOLLOWS HERE ### 22 upstream backend_tracker_up…" at bounding box center [413, 233] width 499 height 359
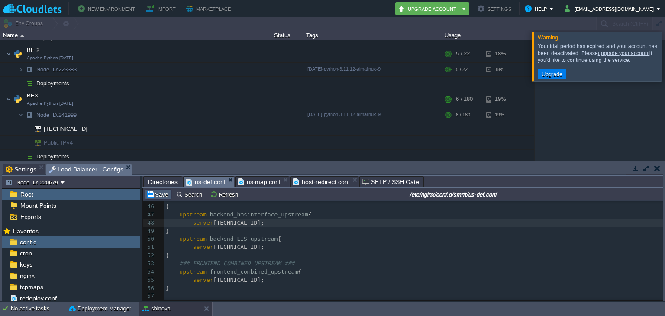
type textarea "1210"
click at [163, 200] on td "Save" at bounding box center [158, 194] width 27 height 10
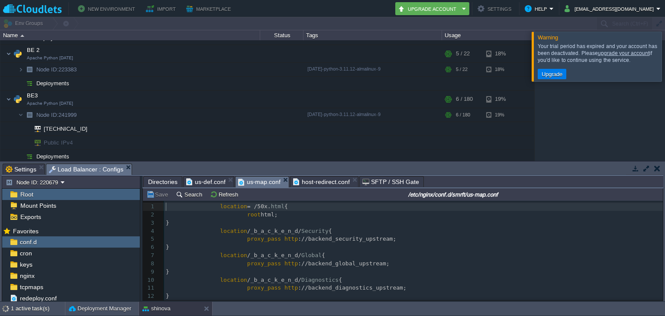
click at [245, 182] on span "us-map.conf" at bounding box center [259, 182] width 43 height 11
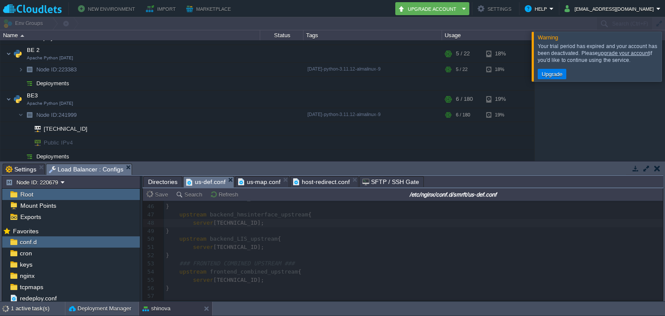
click at [211, 182] on span "us-def.conf" at bounding box center [205, 182] width 39 height 11
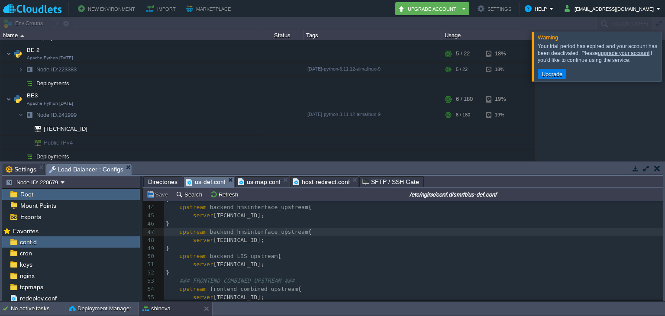
click at [285, 236] on pre "server 192.168.9.182:1210;" at bounding box center [413, 240] width 499 height 8
click at [267, 235] on span "backend_hmsinterface_upstream" at bounding box center [259, 232] width 98 height 6
type textarea "cop"
type textarea "rpoheat"
type textarea "lthcheckup"
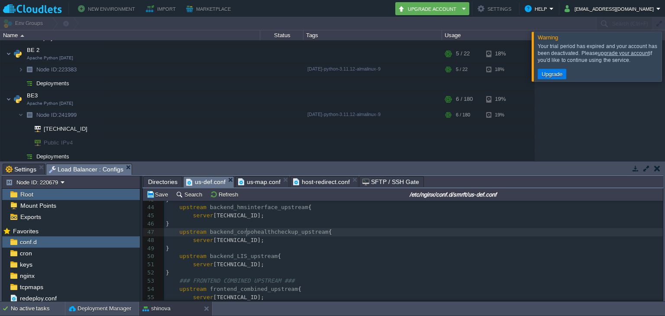
click at [246, 234] on div "xxxxxxxxxx ### DEFAULT UPSTREAM FOLLOWS HERE ### 22 upstream backend_tracker_up…" at bounding box center [413, 203] width 499 height 359
type textarea "rate"
click at [168, 198] on button "Save" at bounding box center [158, 195] width 24 height 8
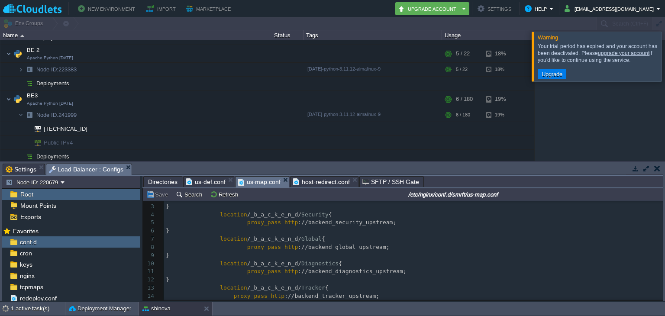
click at [262, 182] on span "us-map.conf" at bounding box center [259, 182] width 43 height 11
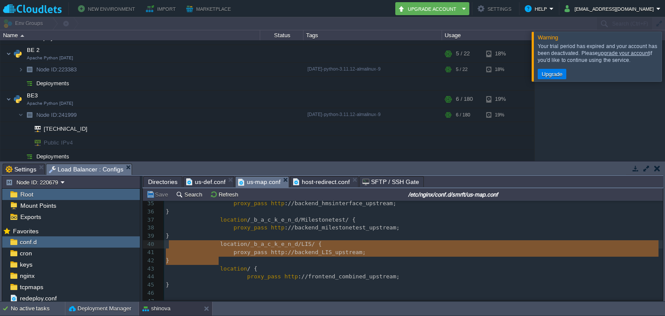
type textarea "location /_b_a_c_k_e_n_d/LIS/ { proxy_pass http://backend_LIS_upstream; }"
drag, startPoint x: 226, startPoint y: 260, endPoint x: 161, endPoint y: 246, distance: 67.3
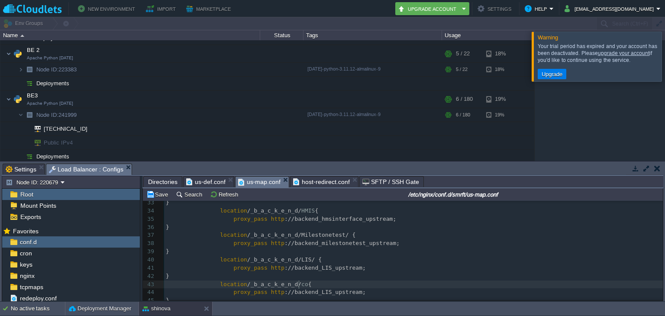
type textarea "cor"
type textarea "CHC"
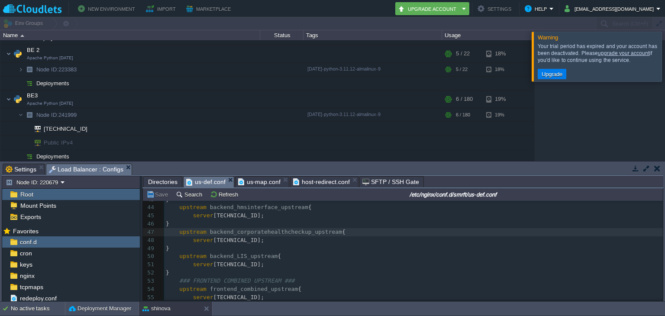
click at [210, 180] on span "us-def.conf" at bounding box center [205, 182] width 39 height 11
click at [294, 231] on div "xxxxxxxxxx ### DEFAULT UPSTREAM FOLLOWS HERE ### 22 upstream backend_tracker_up…" at bounding box center [413, 203] width 499 height 359
type textarea "backend_corporatehealthcheckup_upstream"
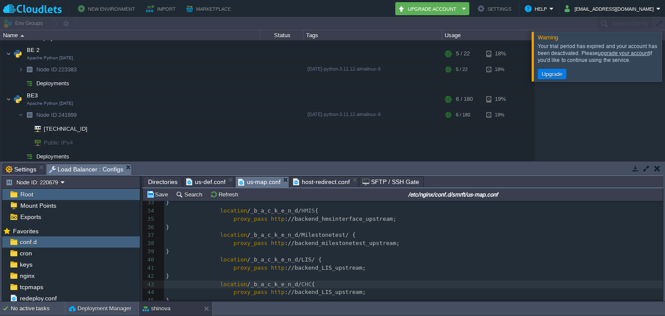
click at [263, 183] on span "us-map.conf" at bounding box center [259, 182] width 43 height 11
click at [319, 297] on pre "proxy_pass http ://backend_LIS_upstream;" at bounding box center [413, 292] width 499 height 8
type textarea "backend_LIS_upstream"
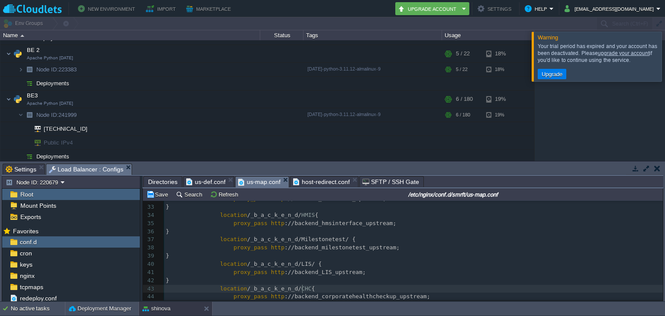
click at [301, 289] on div "xxxxxxxxxx location = /50x. html { 12 } 13 location /_b_a_c_k_e_n_d/ Tracker { …" at bounding box center [413, 228] width 499 height 392
type textarea "/"
click at [159, 191] on button "Save" at bounding box center [158, 195] width 24 height 8
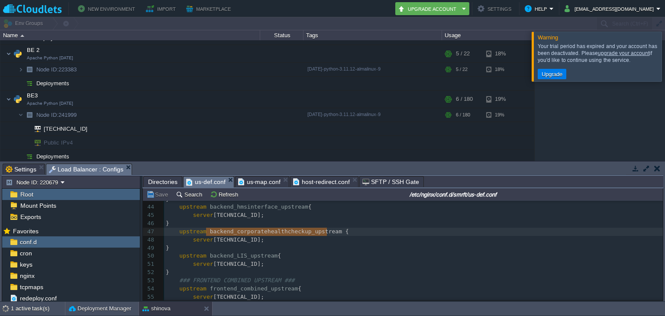
click at [216, 176] on div "us-def.conf" at bounding box center [208, 181] width 51 height 11
click at [311, 283] on pre "### FRONTEND COMBINED UPSTREAM ###" at bounding box center [413, 281] width 499 height 8
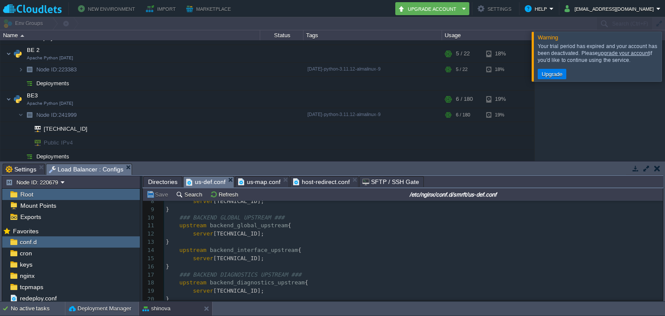
click at [151, 193] on button "Save" at bounding box center [158, 195] width 24 height 8
drag, startPoint x: 151, startPoint y: 193, endPoint x: 249, endPoint y: 179, distance: 98.8
click at [249, 179] on div "Directories us-def.conf us-map.conf host-redirect.conf SFTP / SSH Gate etc ngin…" at bounding box center [402, 238] width 521 height 125
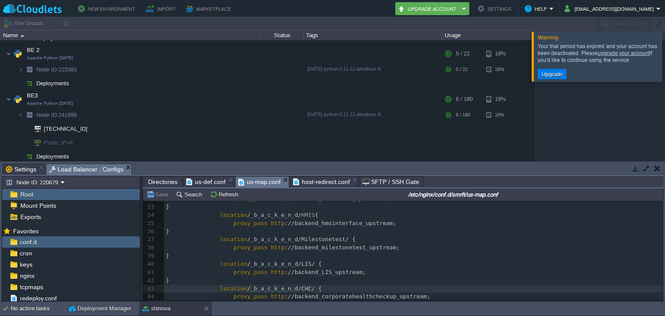
click at [249, 179] on span "us-map.conf" at bounding box center [259, 182] width 43 height 11
click at [159, 201] on div "Save Search Refresh /etc/nginx/conf.d/smrft/us-map.conf" at bounding box center [403, 194] width 520 height 13
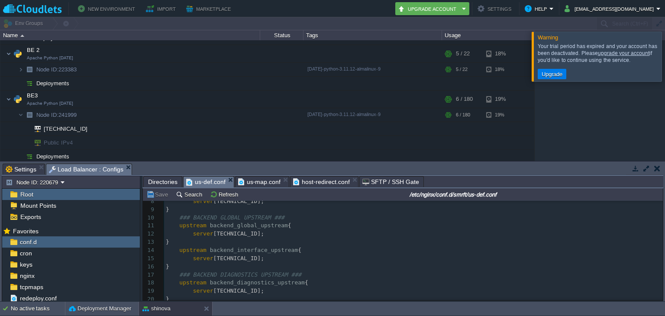
click at [215, 183] on span "us-def.conf" at bounding box center [205, 182] width 39 height 11
click at [168, 181] on span "Directories" at bounding box center [162, 182] width 29 height 10
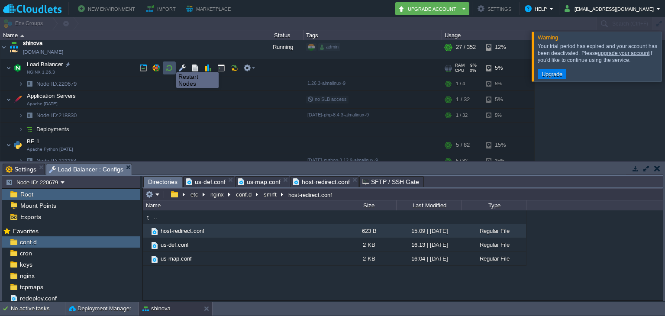
click at [170, 65] on button "button" at bounding box center [169, 68] width 8 height 8
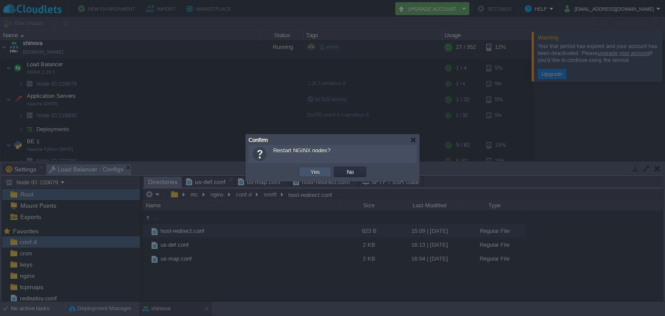
click at [320, 172] on button "Yes" at bounding box center [315, 172] width 15 height 8
